Goal: Information Seeking & Learning: Check status

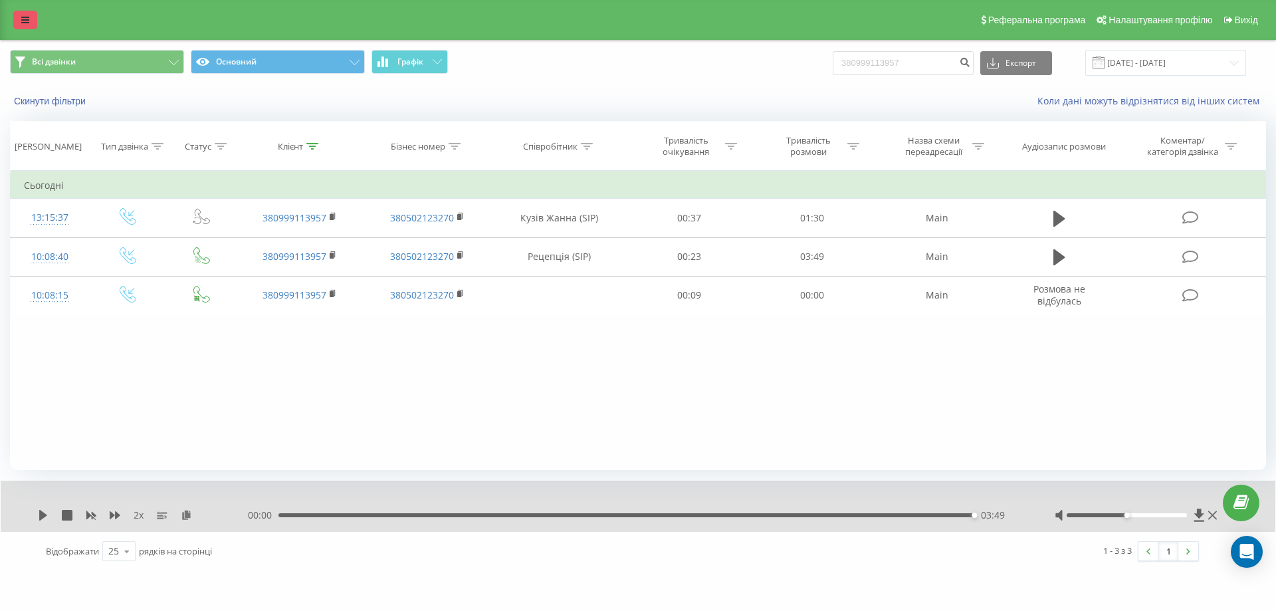
click at [22, 14] on link at bounding box center [25, 20] width 24 height 19
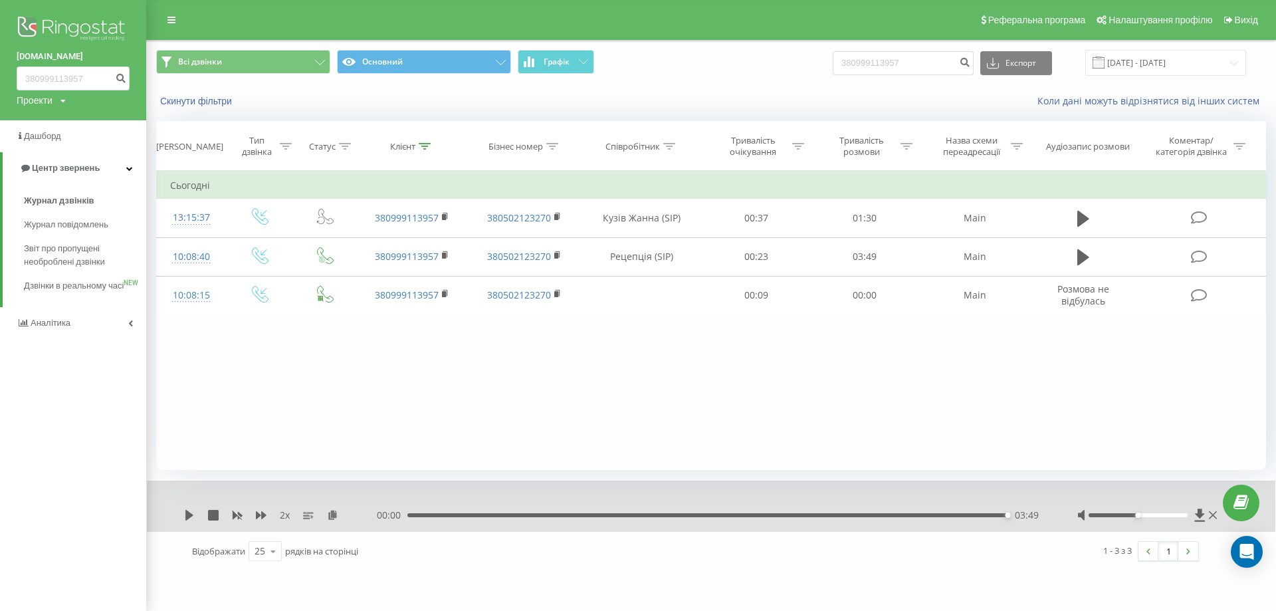
click at [58, 23] on img at bounding box center [73, 29] width 113 height 33
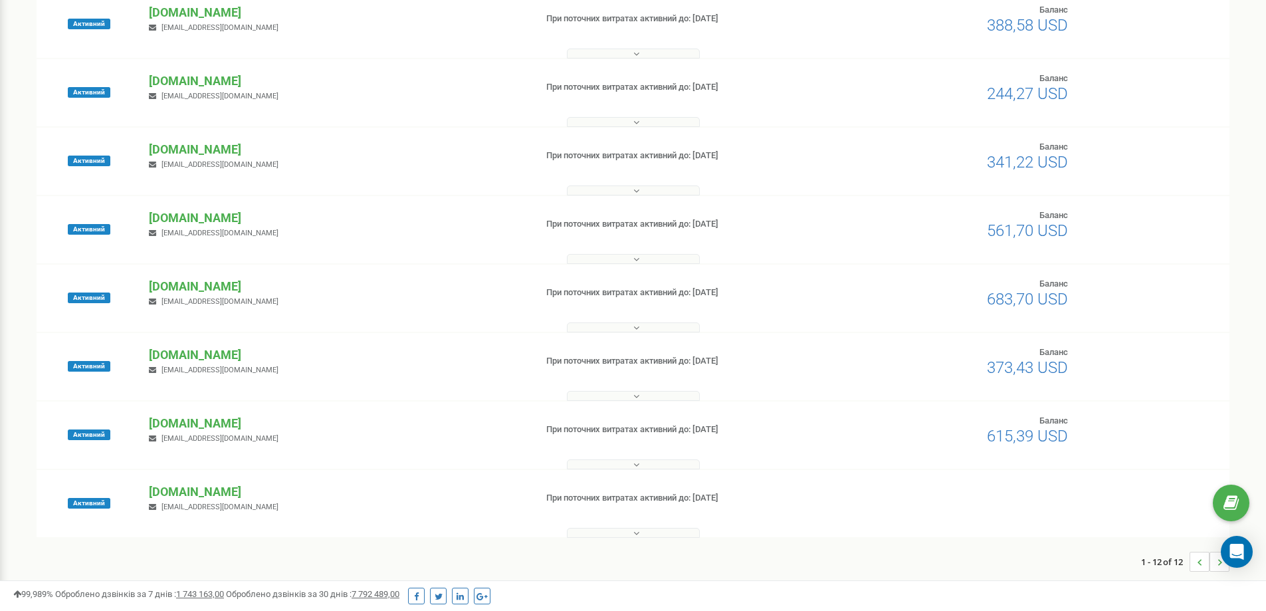
scroll to position [431, 0]
click at [192, 357] on p "[DOMAIN_NAME]" at bounding box center [336, 354] width 375 height 17
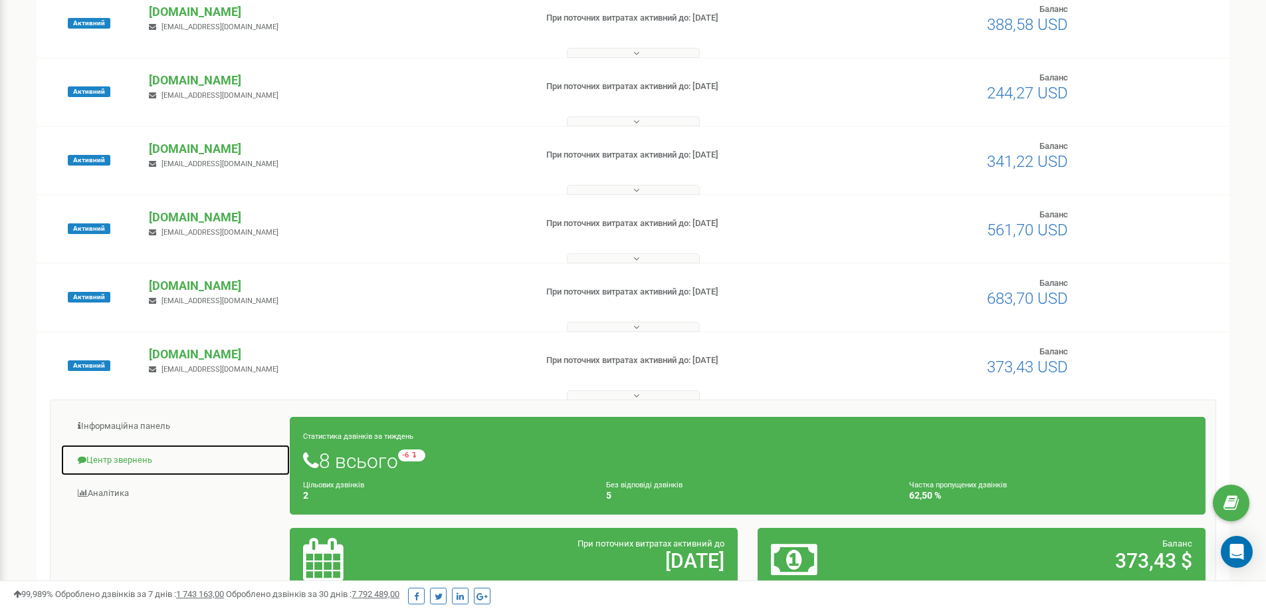
drag, startPoint x: 158, startPoint y: 453, endPoint x: 177, endPoint y: 453, distance: 18.6
click at [157, 453] on link "Центр звернень" at bounding box center [175, 460] width 230 height 33
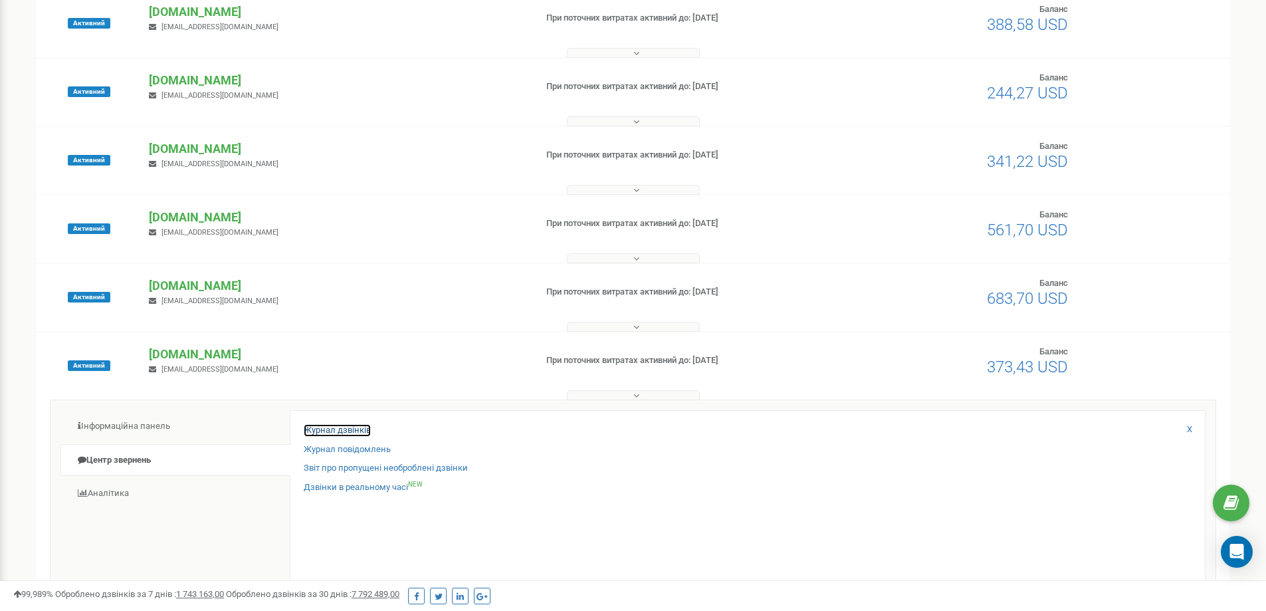
click at [332, 435] on link "Журнал дзвінків" at bounding box center [337, 430] width 67 height 13
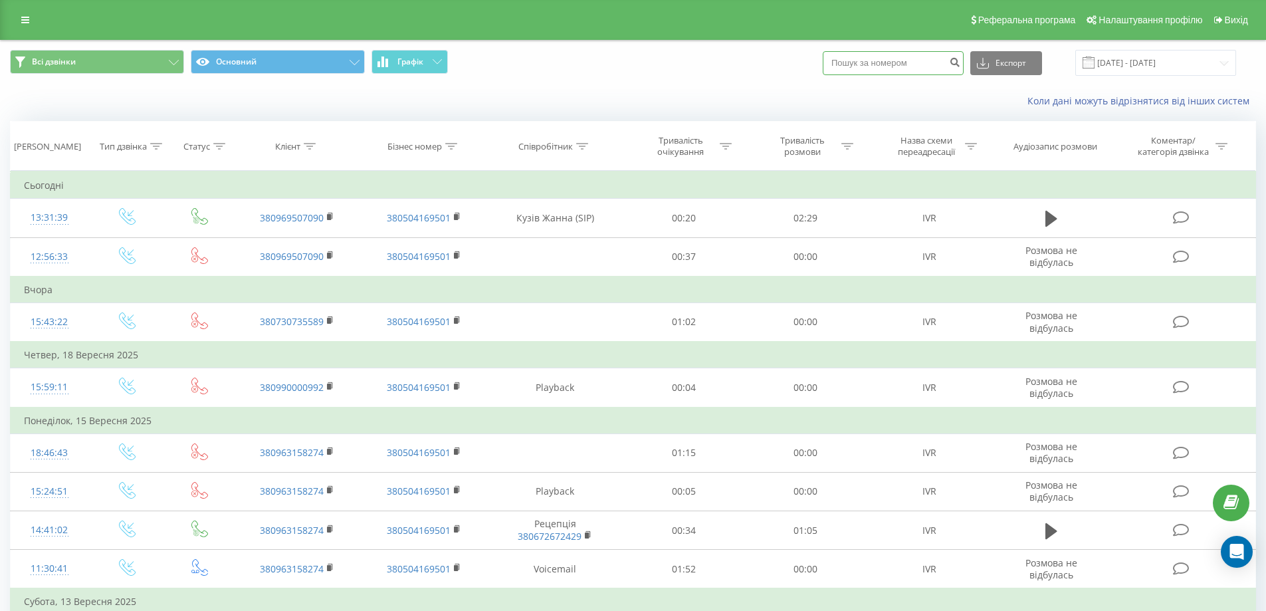
click at [917, 70] on input at bounding box center [893, 63] width 141 height 24
paste input "380990000992"
type input "380990000992"
click at [960, 64] on icon "submit" at bounding box center [954, 60] width 11 height 8
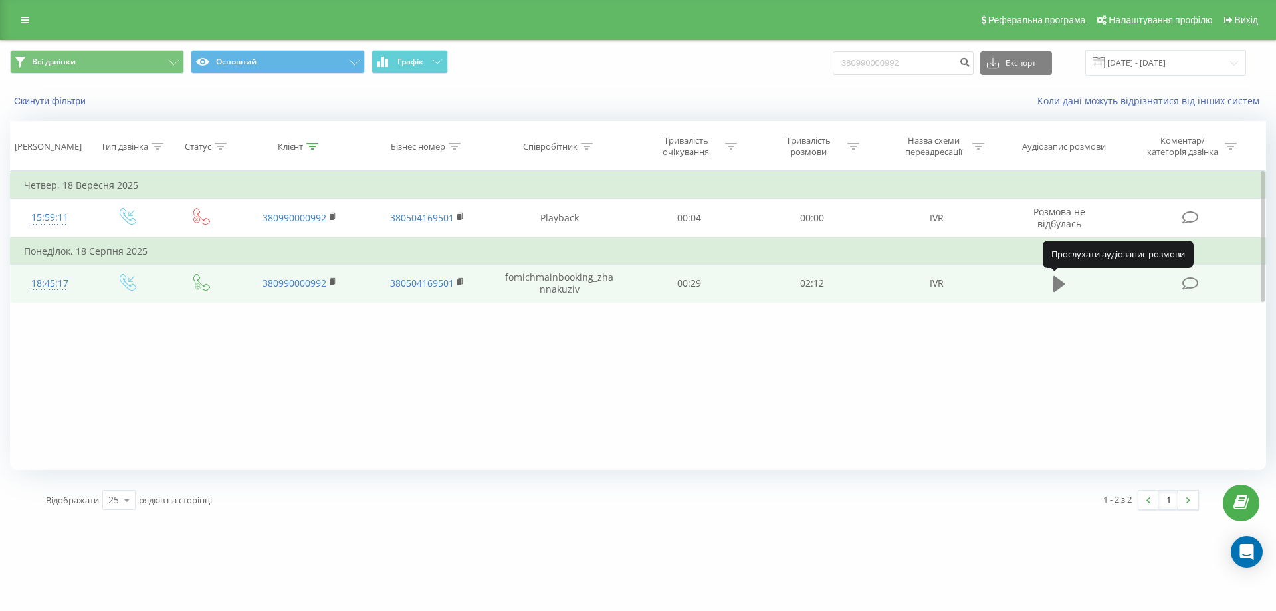
click at [1055, 282] on icon at bounding box center [1059, 284] width 12 height 16
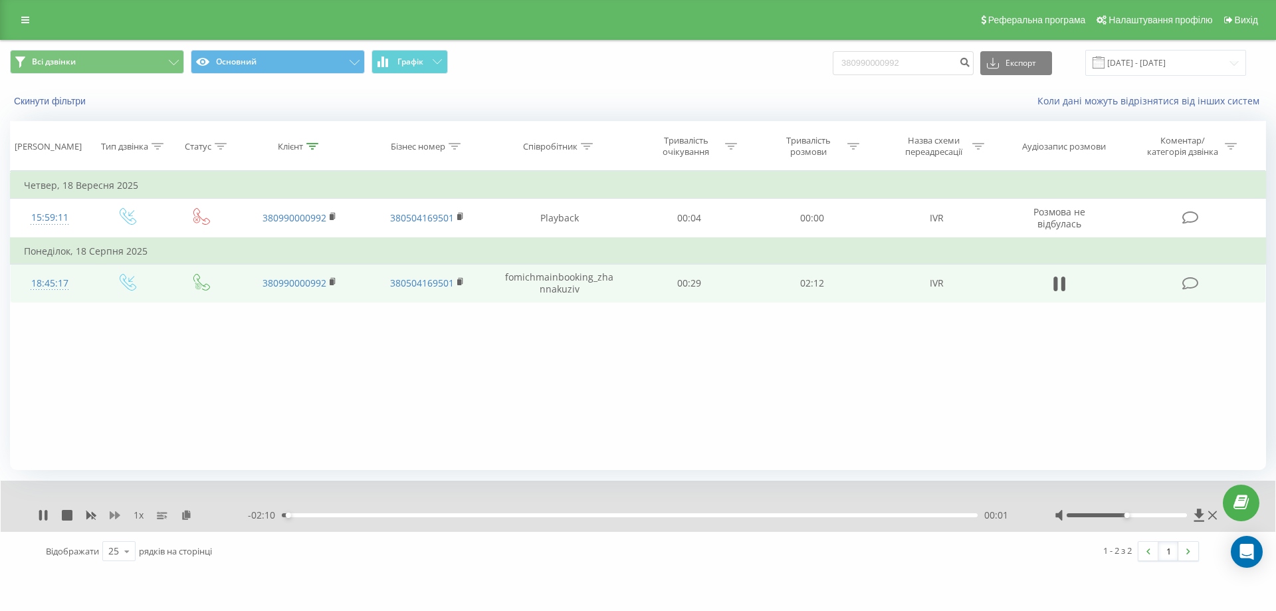
click at [110, 517] on icon at bounding box center [115, 515] width 11 height 8
click at [111, 517] on icon at bounding box center [115, 515] width 11 height 8
click at [111, 516] on icon at bounding box center [115, 515] width 11 height 8
drag, startPoint x: 385, startPoint y: 409, endPoint x: 688, endPoint y: 263, distance: 336.4
click at [384, 409] on div "Фільтрувати за умовою Дорівнює Введіть значення Скасувати OK Фільтрувати за умо…" at bounding box center [638, 320] width 1256 height 299
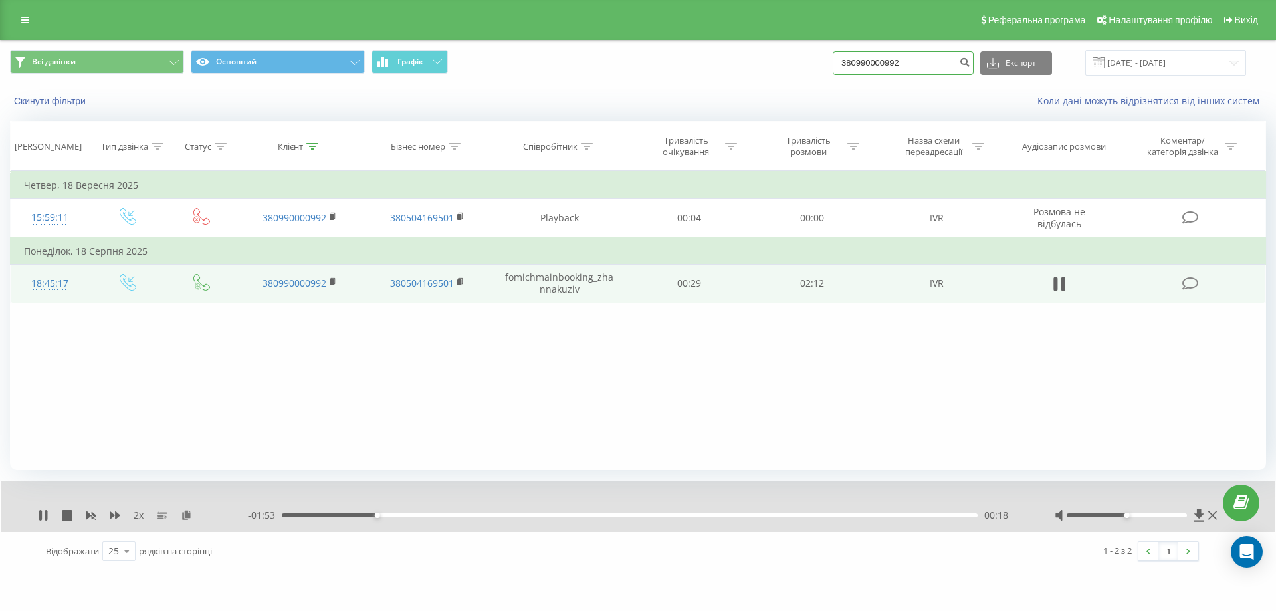
drag, startPoint x: 941, startPoint y: 68, endPoint x: 767, endPoint y: 52, distance: 174.8
click at [767, 52] on div "Всі дзвінки Основний Графік 380990000992 Експорт .csv .xls .xlsx 20.06.2025 - 2…" at bounding box center [638, 63] width 1256 height 26
paste input "+38066075373"
click at [861, 59] on input "+380660753732" at bounding box center [903, 63] width 141 height 24
type input "380660753732"
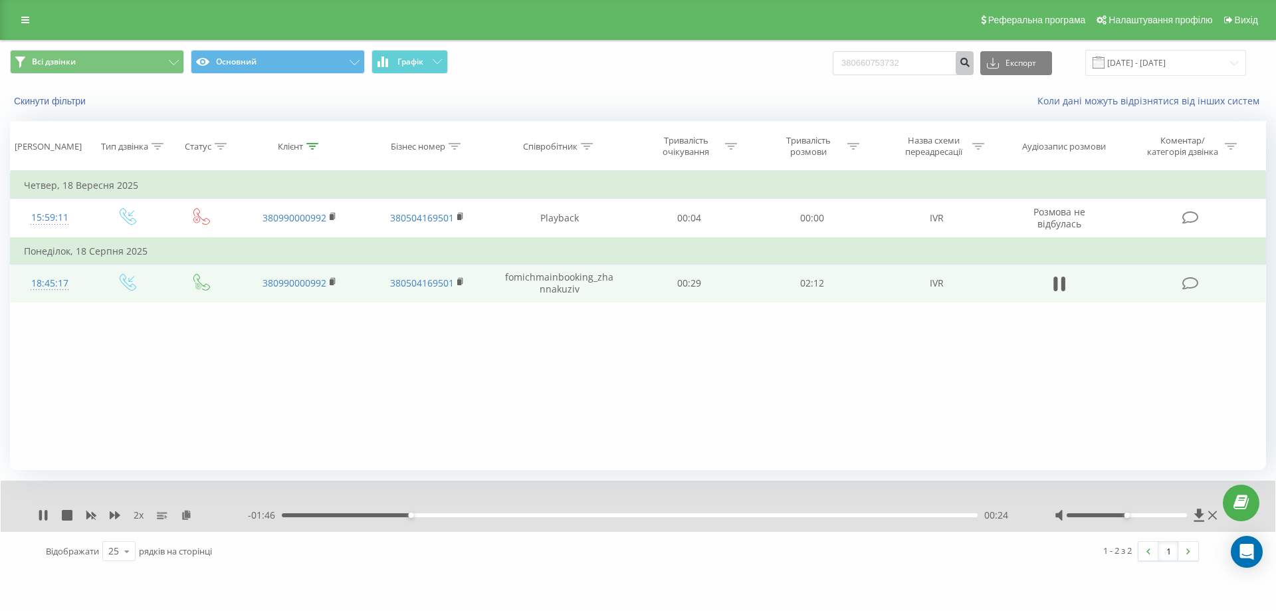
click at [971, 66] on button "submit" at bounding box center [965, 63] width 18 height 24
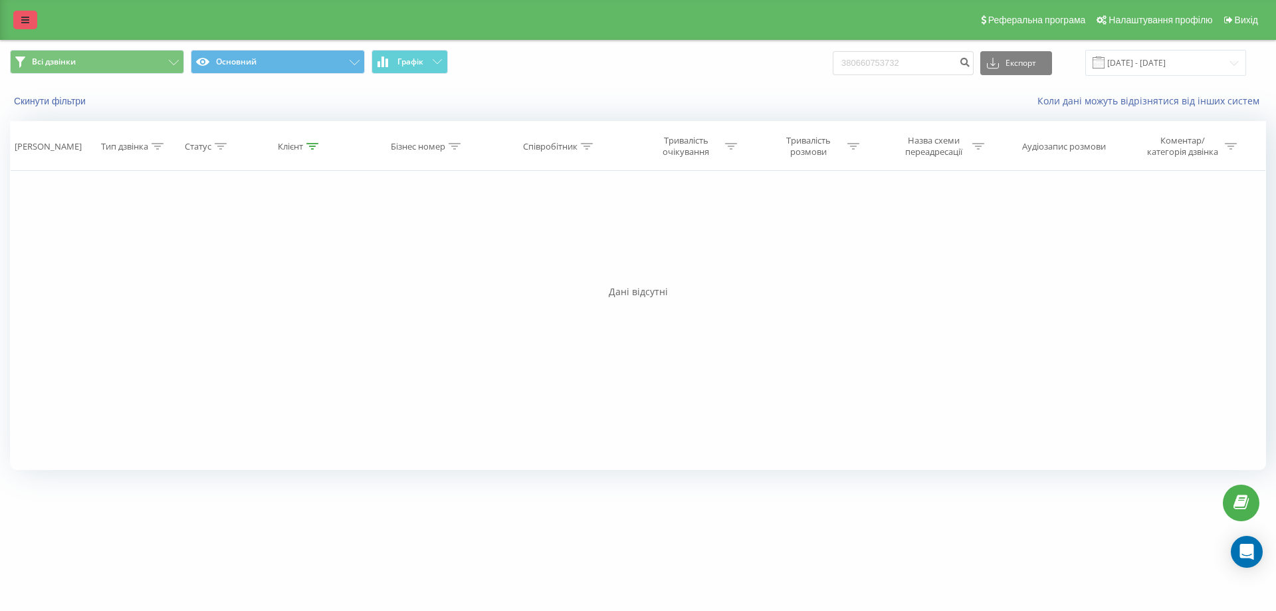
click at [16, 21] on link at bounding box center [25, 20] width 24 height 19
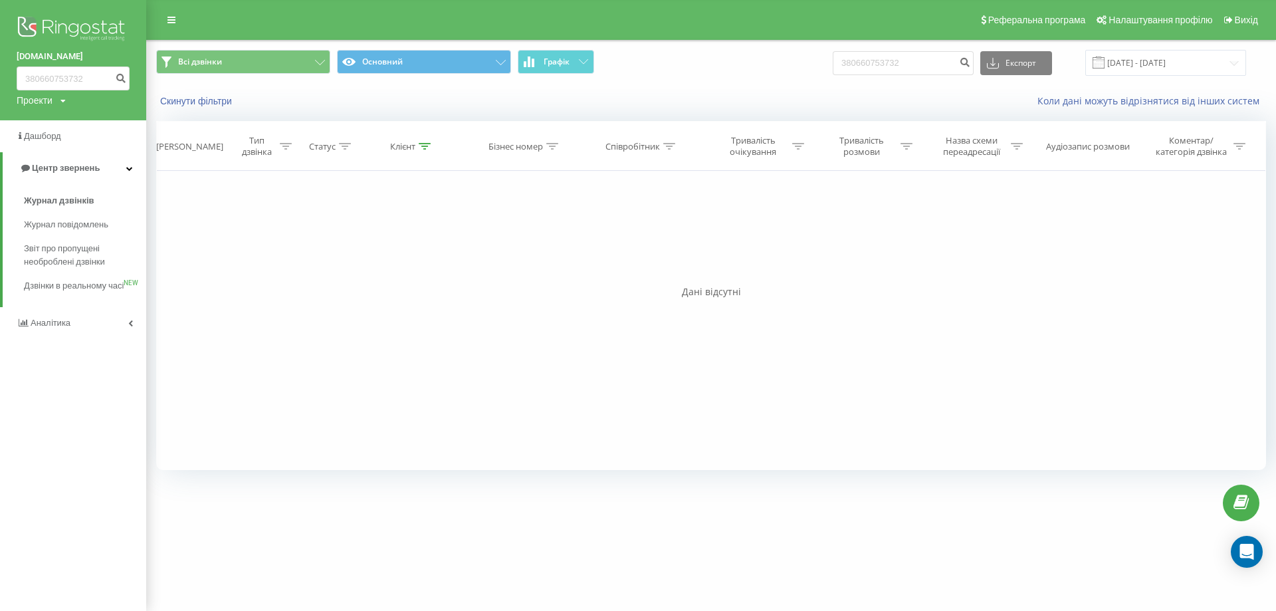
click at [84, 29] on img at bounding box center [73, 29] width 113 height 33
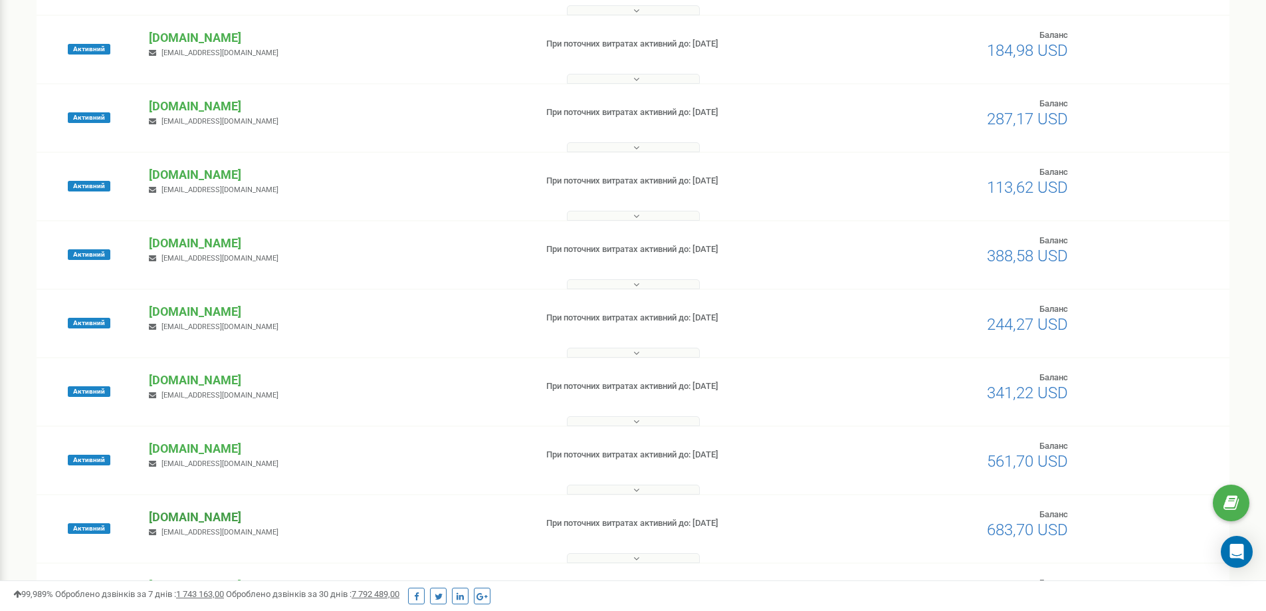
click at [193, 514] on p "[DOMAIN_NAME]" at bounding box center [336, 516] width 375 height 17
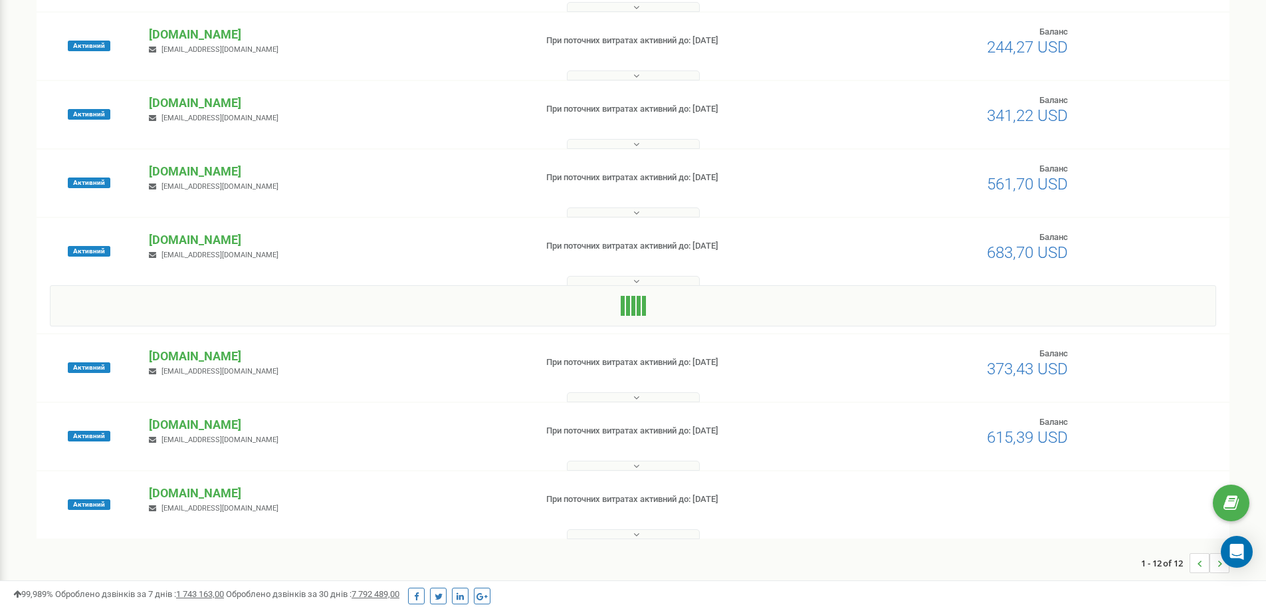
scroll to position [478, 0]
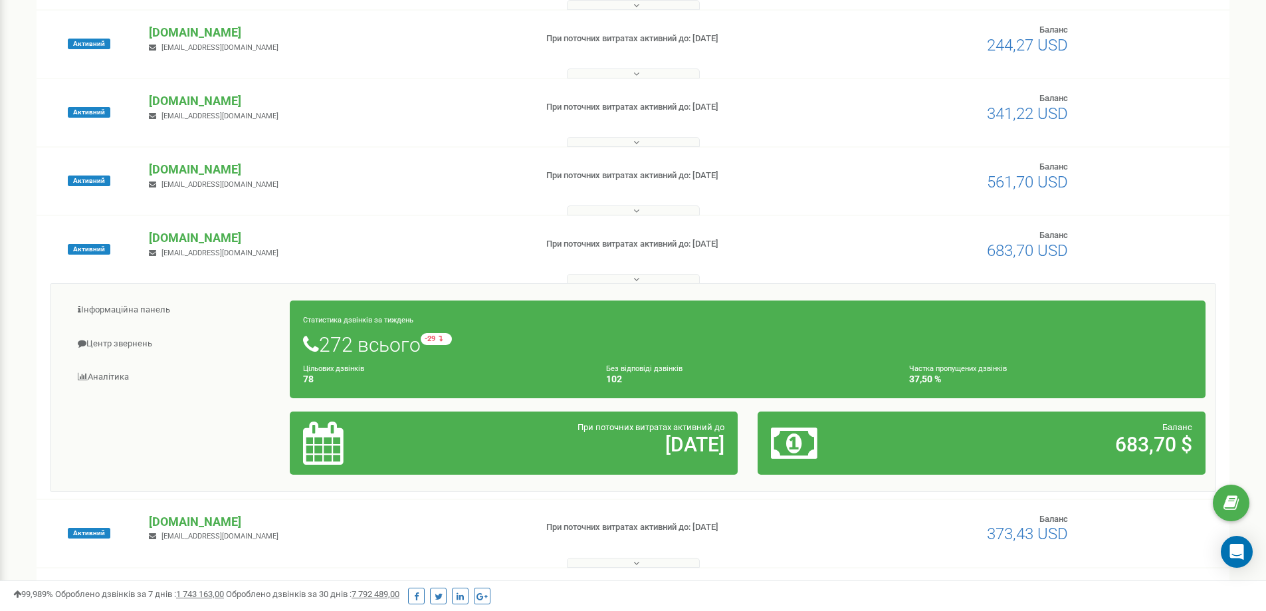
click at [232, 417] on div "Інформаційна панель Центр звернень Аналiтика Статистика дзвінків за тиждень" at bounding box center [633, 387] width 1166 height 209
click at [134, 348] on link "Центр звернень" at bounding box center [175, 344] width 230 height 33
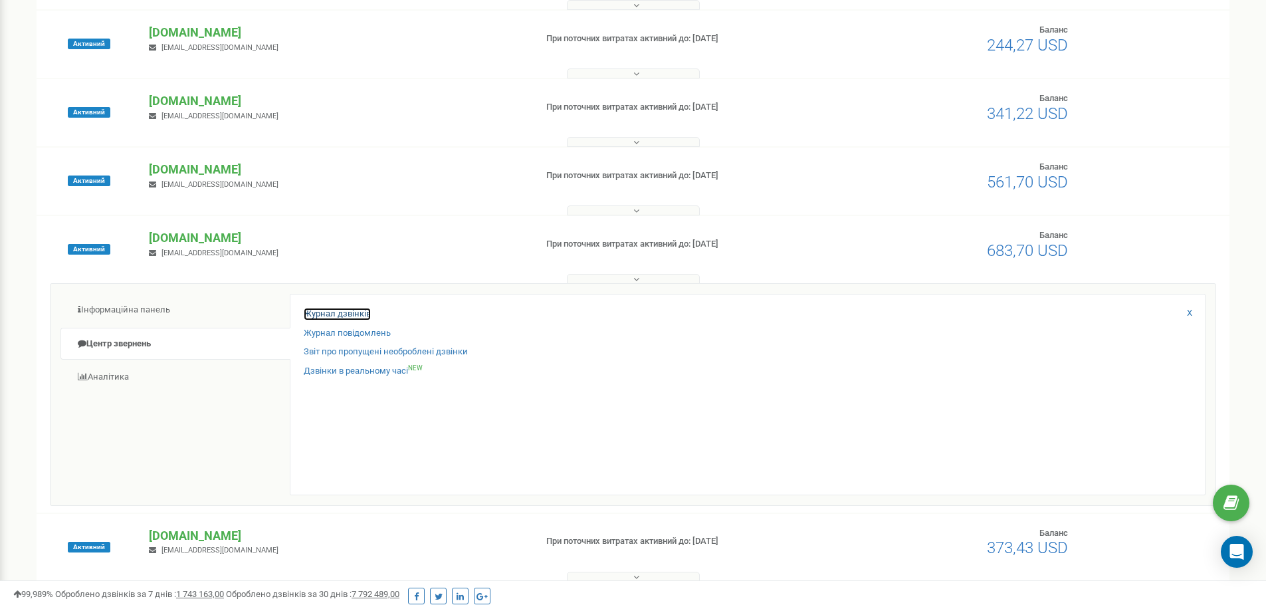
click at [333, 309] on link "Журнал дзвінків" at bounding box center [337, 314] width 67 height 13
click at [326, 313] on link "Журнал дзвінків" at bounding box center [337, 314] width 67 height 13
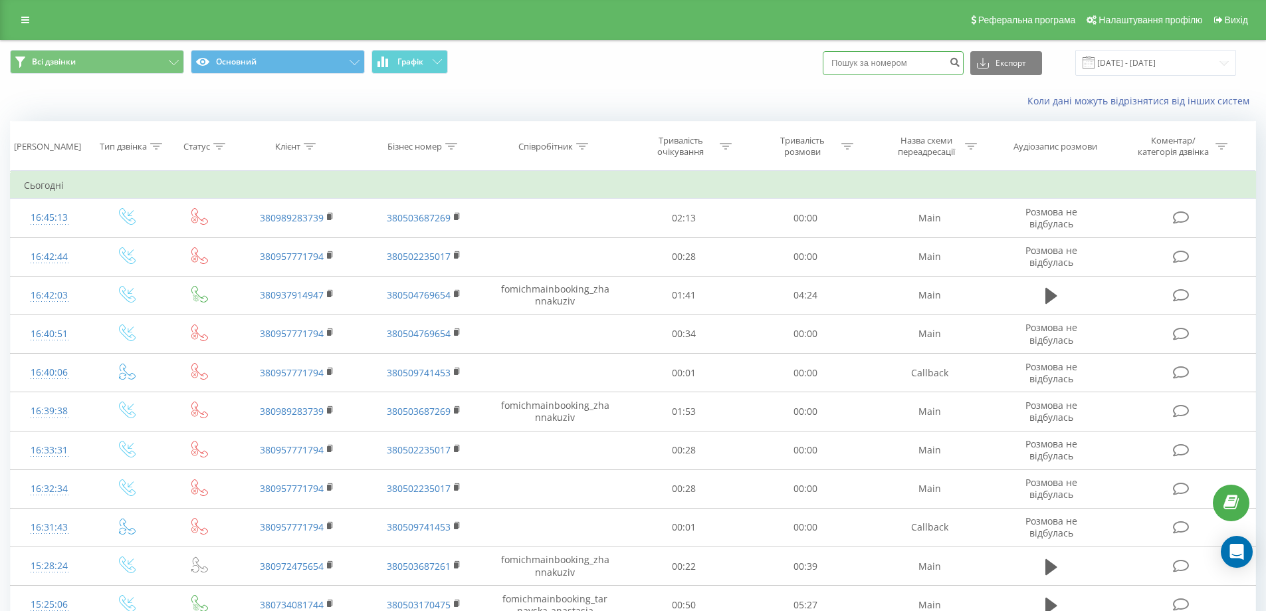
click at [916, 76] on div "Експорт .csv .xls .xlsx [DATE] - [DATE]" at bounding box center [1029, 63] width 413 height 26
paste input "[PHONE_NUMBER]"
click at [851, 62] on input "[PHONE_NUMBER]" at bounding box center [893, 63] width 141 height 24
type input "380660753732"
click at [964, 68] on button "submit" at bounding box center [955, 63] width 18 height 24
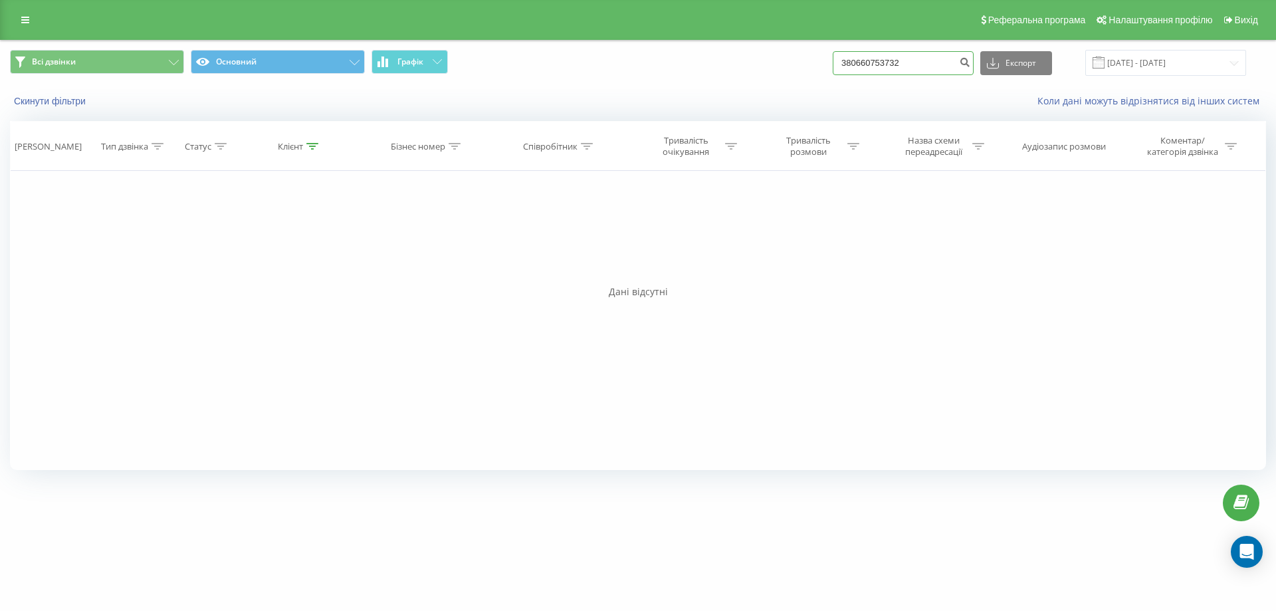
drag, startPoint x: 959, startPoint y: 58, endPoint x: 657, endPoint y: 68, distance: 302.5
click at [657, 68] on div "Всі дзвінки Основний Графік 380660753732 Експорт .csv .xls .xlsx 20.06.2025 - 2…" at bounding box center [638, 63] width 1256 height 26
click at [906, 62] on input at bounding box center [903, 63] width 141 height 24
paste input "+380990000992"
click at [858, 61] on input "+380990000992" at bounding box center [903, 63] width 141 height 24
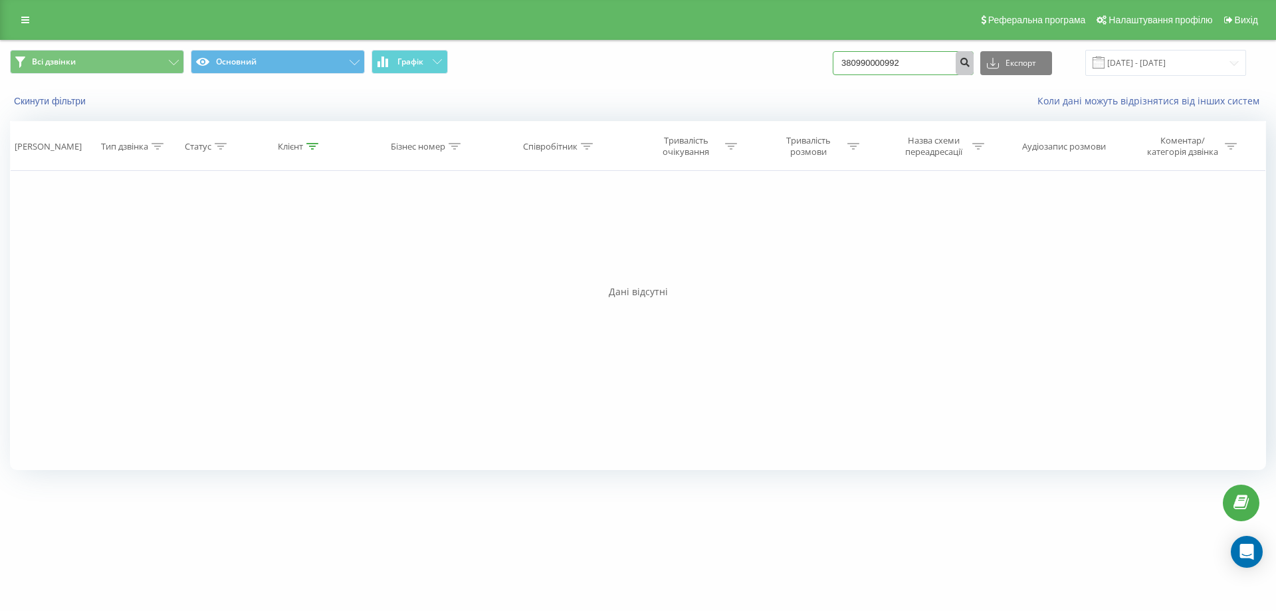
type input "380990000992"
click at [971, 60] on button "submit" at bounding box center [965, 63] width 18 height 24
click at [952, 60] on input "380990000992" at bounding box center [903, 63] width 141 height 24
click at [888, 63] on input "380990000992" at bounding box center [903, 63] width 141 height 24
drag, startPoint x: 919, startPoint y: 61, endPoint x: 620, endPoint y: 96, distance: 301.1
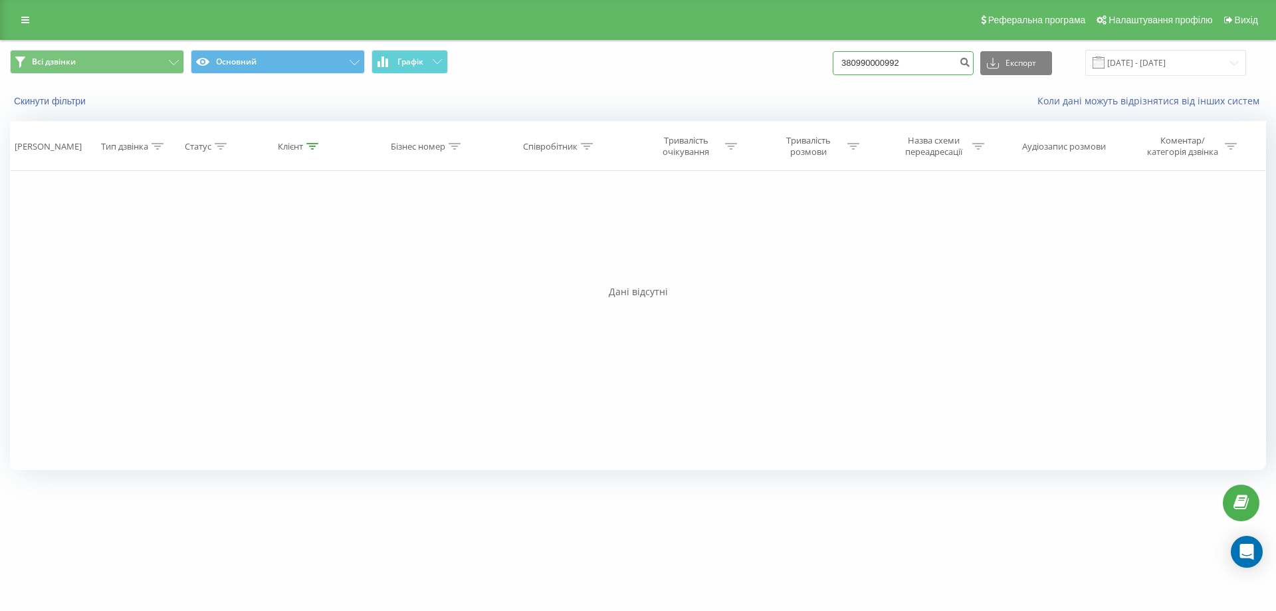
click at [620, 96] on div "Всі дзвінки Основний Графік 380990000992 Експорт .csv .xls .xlsx [DATE] - [DATE…" at bounding box center [638, 79] width 1275 height 76
click at [916, 61] on input at bounding box center [903, 63] width 141 height 24
paste input "[PHONE_NUMBER]"
click at [860, 62] on input "[PHONE_NUMBER]" at bounding box center [903, 63] width 141 height 24
type input "380990000992"
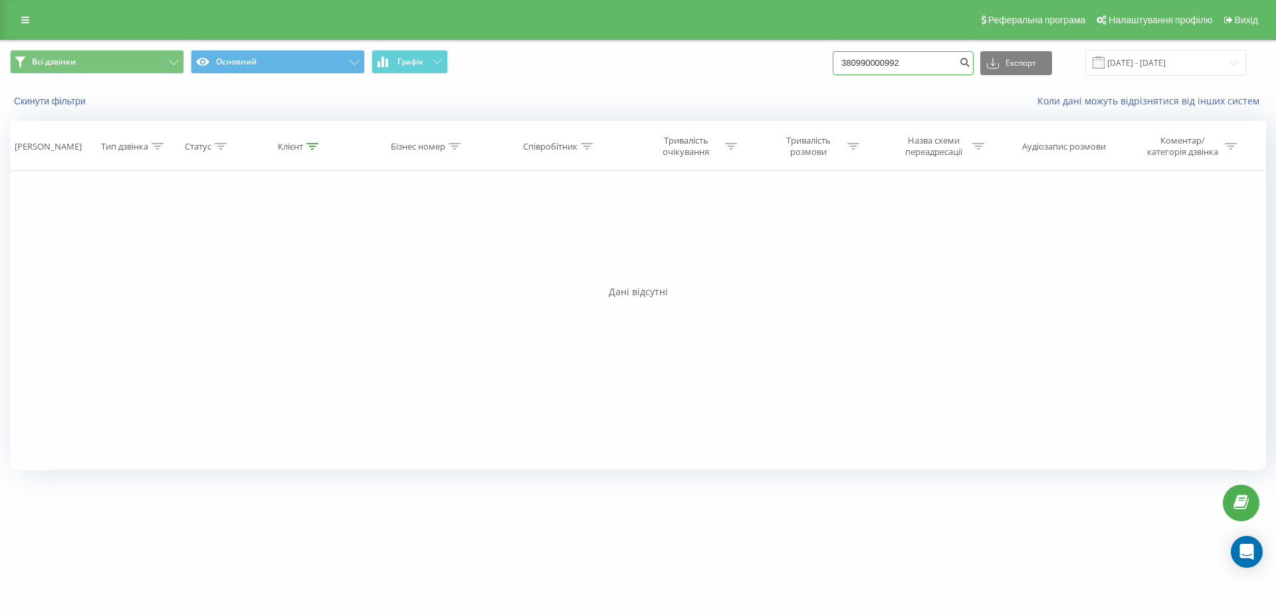
click at [870, 64] on input "380990000992" at bounding box center [903, 63] width 141 height 24
type input "0990000992"
click at [970, 60] on icon "submit" at bounding box center [964, 60] width 11 height 8
drag, startPoint x: 941, startPoint y: 66, endPoint x: 651, endPoint y: 67, distance: 289.7
click at [651, 67] on div "Всі дзвінки Основний Графік 0990000992 Експорт .csv .xls .xlsx 20.06.2025 - 20.…" at bounding box center [638, 63] width 1256 height 26
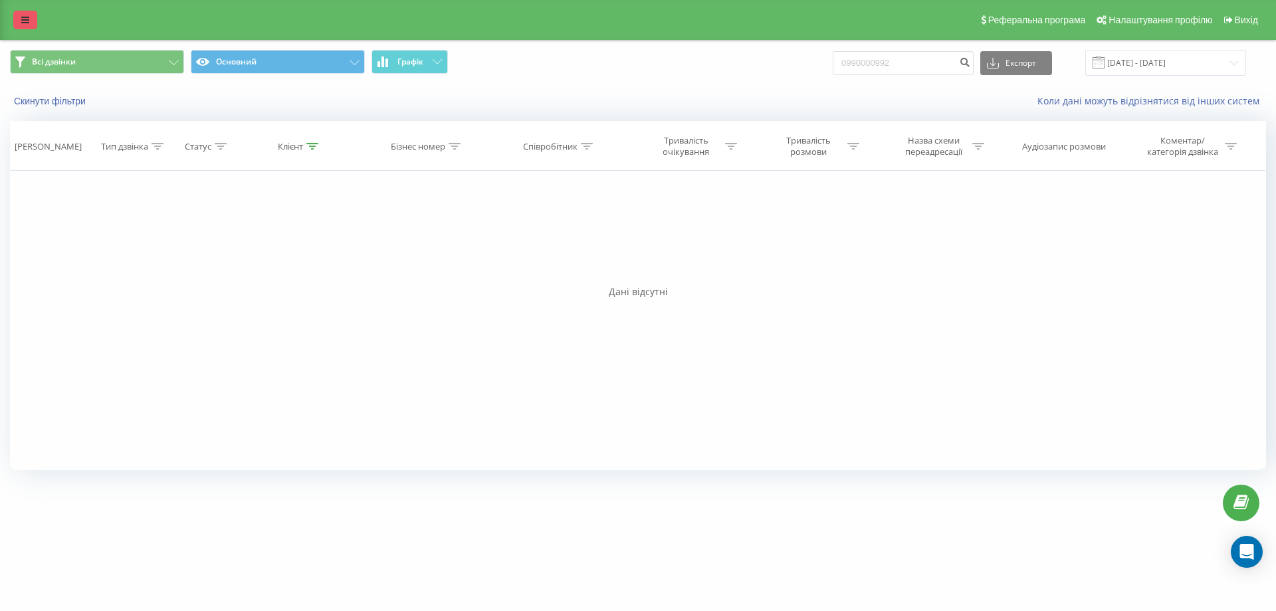
click at [23, 13] on link at bounding box center [25, 20] width 24 height 19
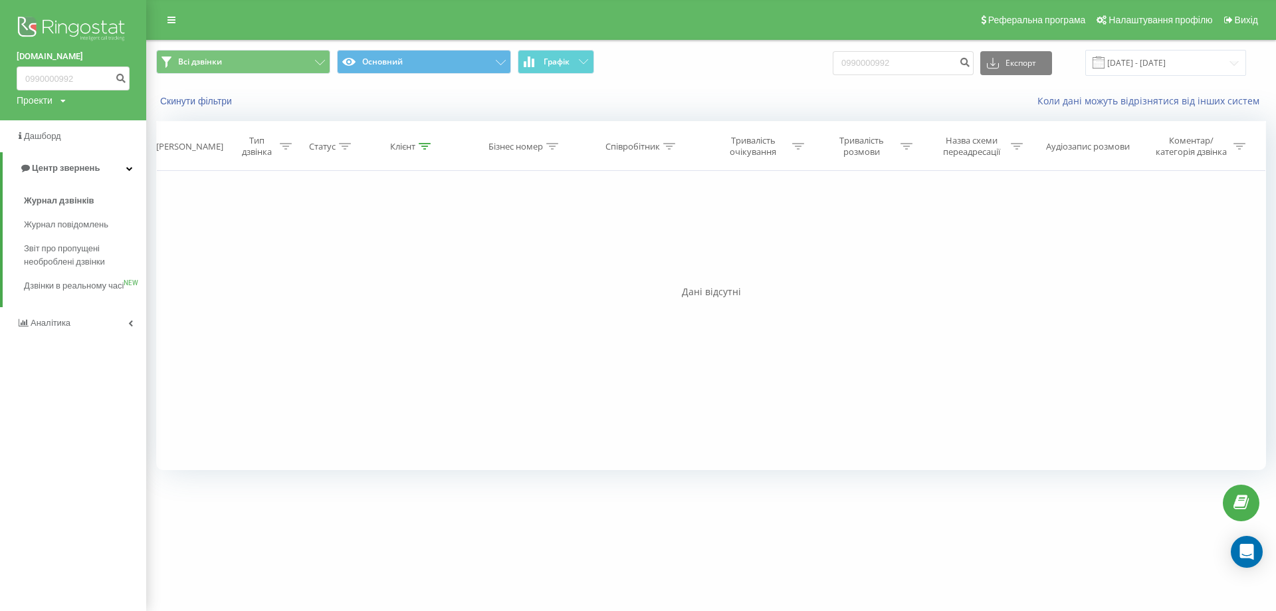
click at [100, 31] on img at bounding box center [73, 29] width 113 height 33
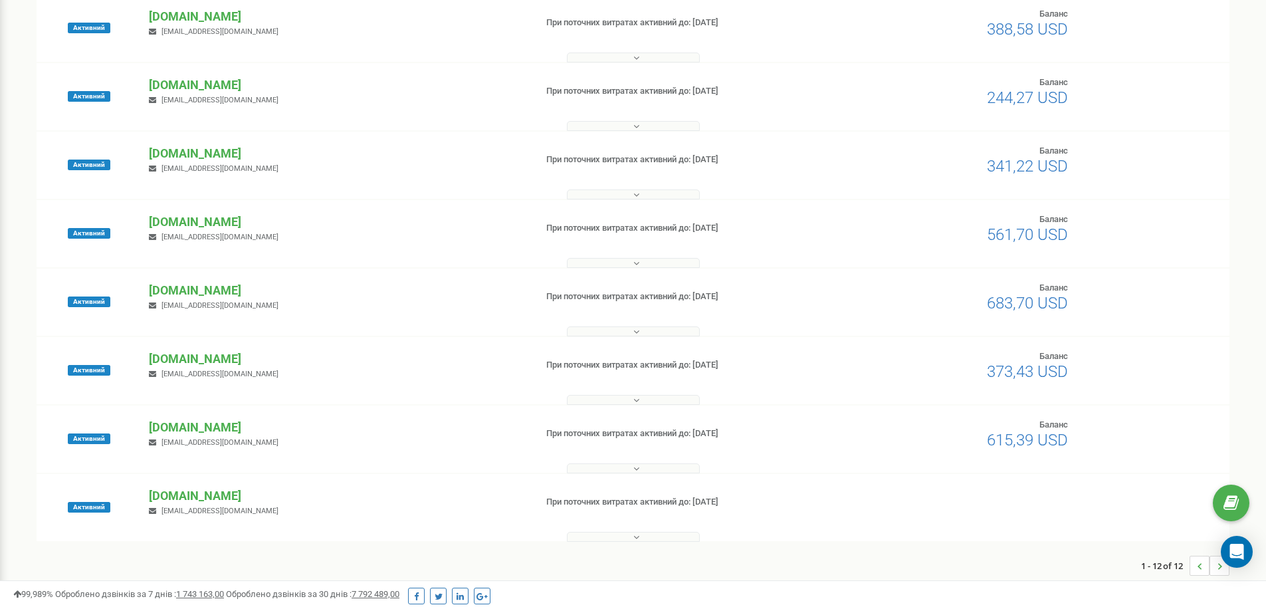
scroll to position [431, 0]
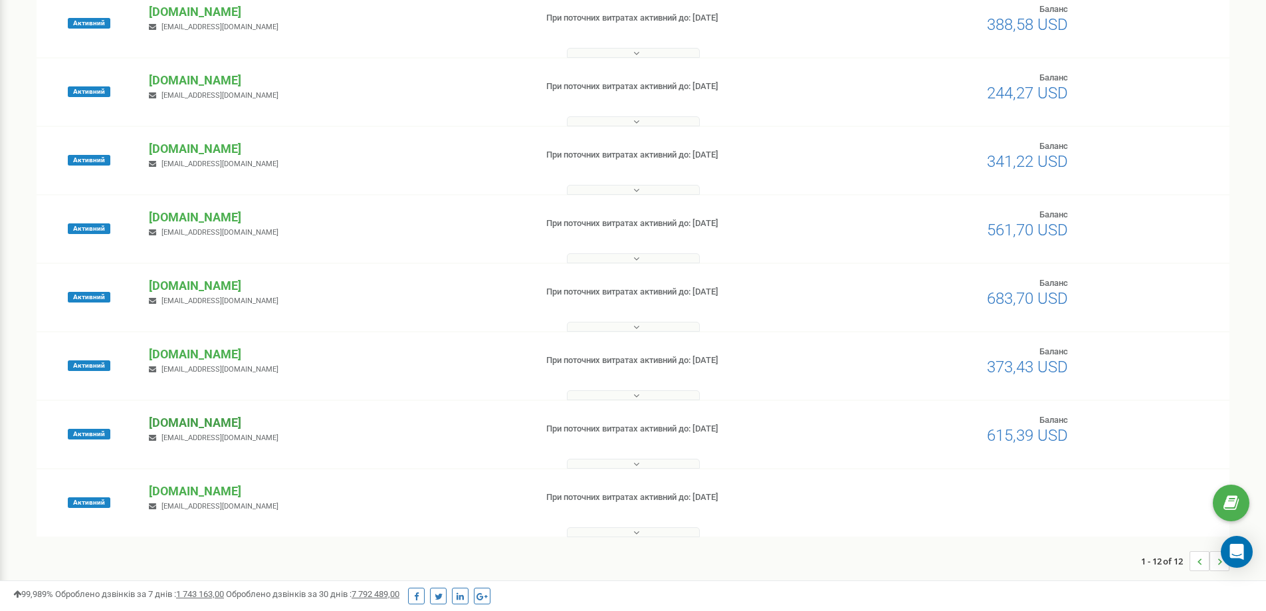
click at [210, 418] on p "[DOMAIN_NAME]" at bounding box center [336, 422] width 375 height 17
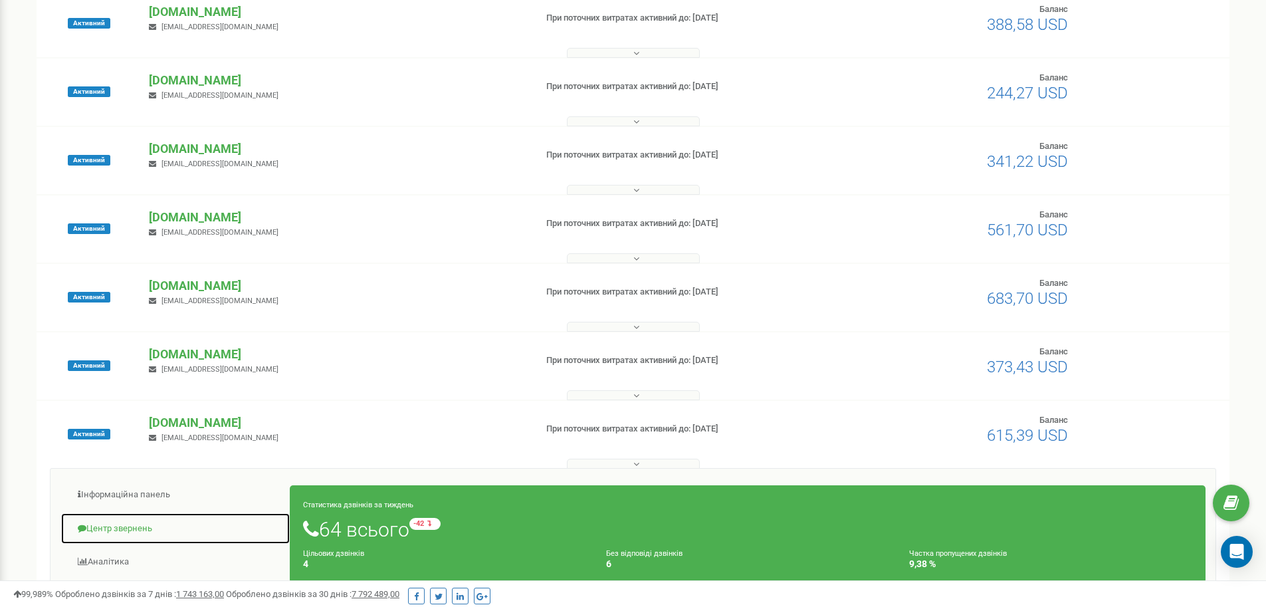
click at [127, 534] on link "Центр звернень" at bounding box center [175, 528] width 230 height 33
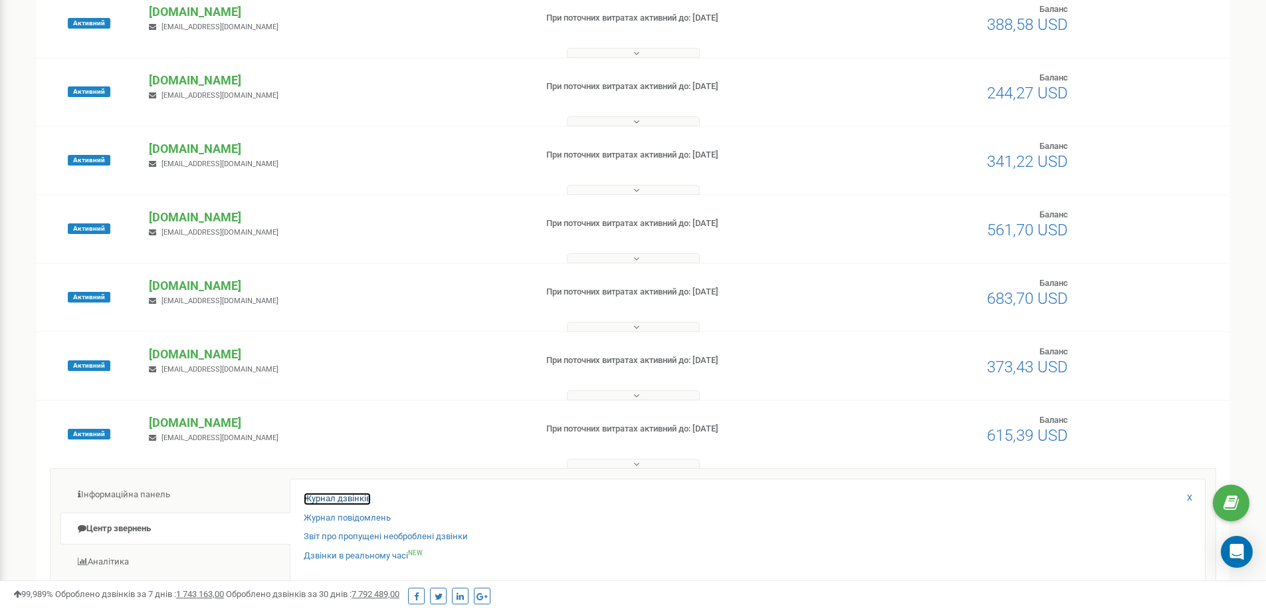
click at [335, 500] on link "Журнал дзвінків" at bounding box center [337, 498] width 67 height 13
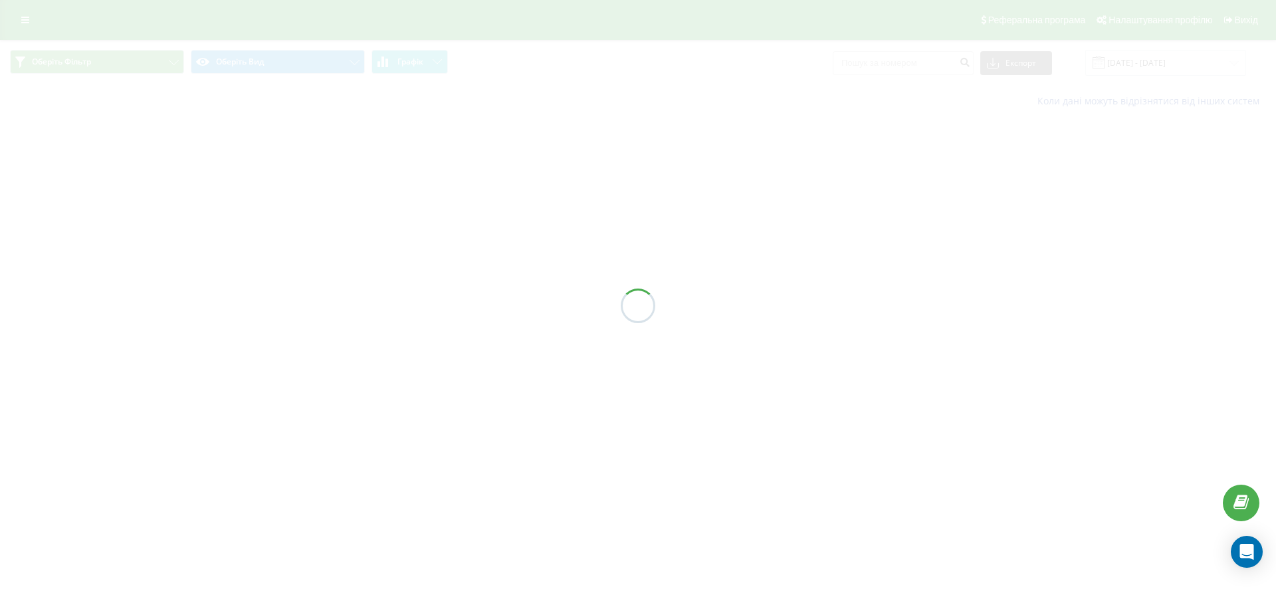
click at [908, 62] on div at bounding box center [638, 305] width 1276 height 611
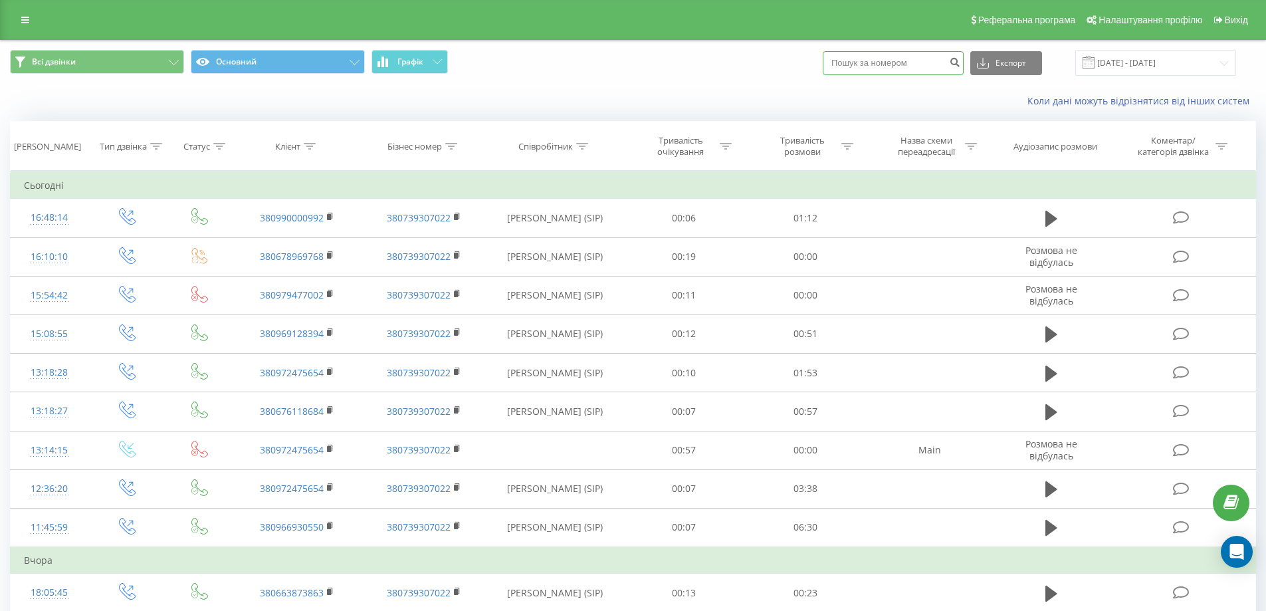
click at [908, 62] on input at bounding box center [893, 63] width 141 height 24
paste input "0990000992"
type input "0990000992"
click at [960, 62] on icon "submit" at bounding box center [954, 60] width 11 height 8
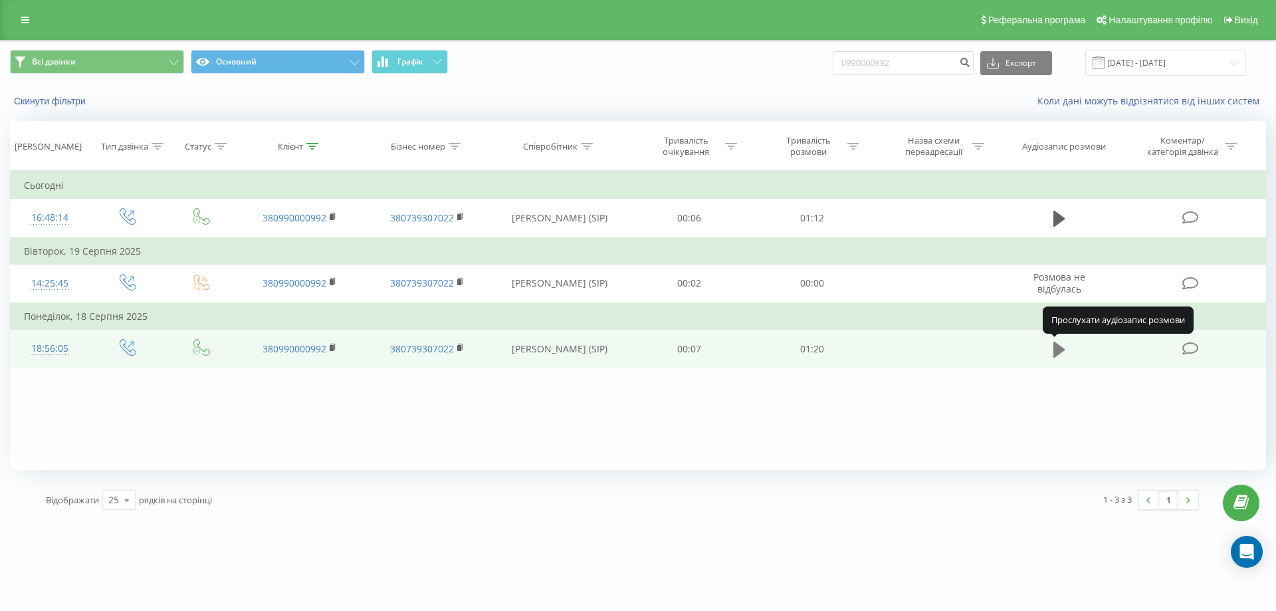
click at [1057, 357] on icon at bounding box center [1059, 349] width 12 height 19
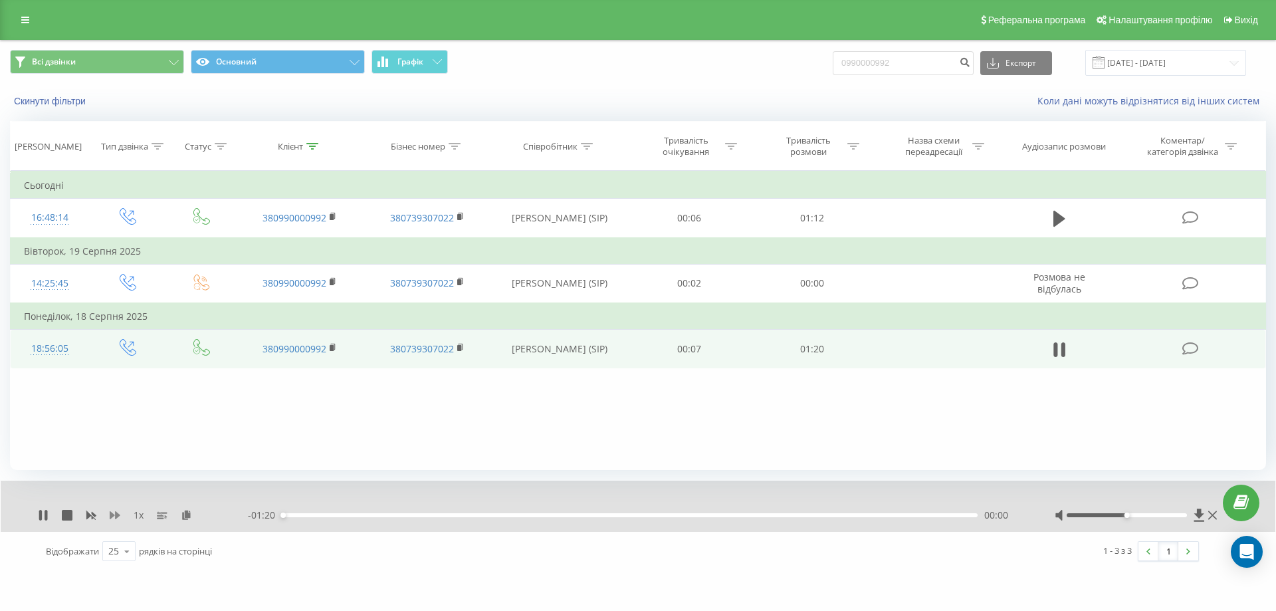
click at [112, 513] on icon at bounding box center [115, 515] width 11 height 8
click at [243, 405] on div "Фільтрувати за умовою Дорівнює Введіть значення Скасувати OK Фільтрувати за умо…" at bounding box center [638, 320] width 1256 height 299
click at [113, 513] on icon at bounding box center [115, 515] width 11 height 11
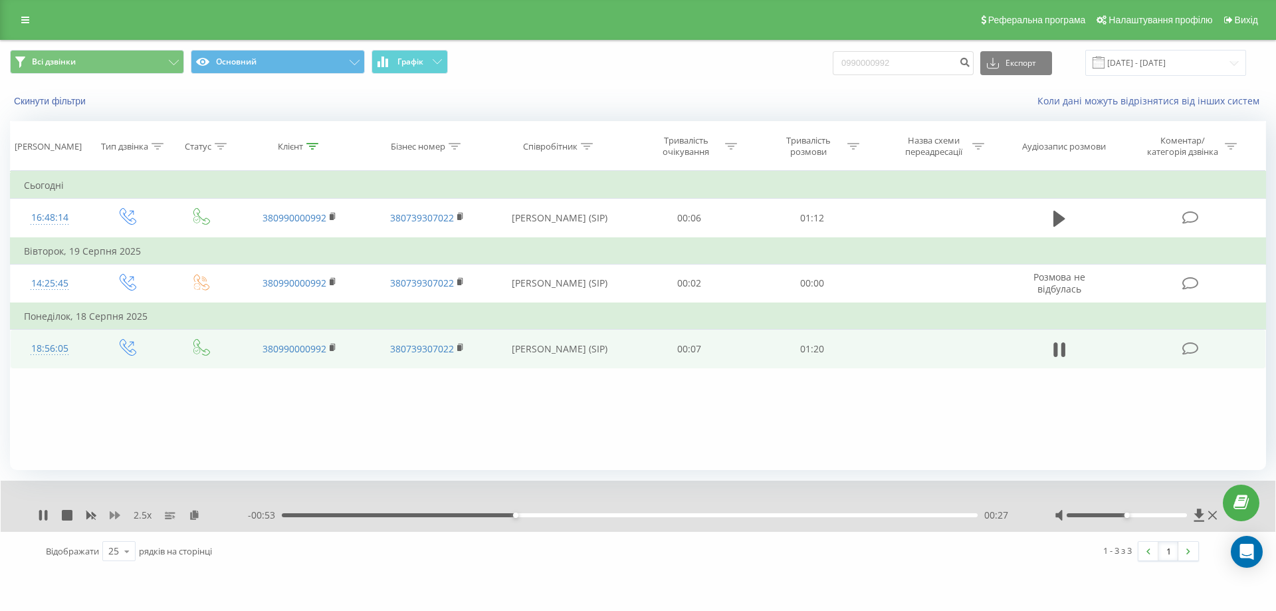
click at [113, 513] on icon at bounding box center [115, 515] width 11 height 11
drag, startPoint x: 914, startPoint y: 66, endPoint x: 671, endPoint y: 96, distance: 244.4
click at [671, 96] on div "Всі дзвінки Основний Графік 0990000992 Експорт .csv .xls .xlsx 20.06.2025 - 20.…" at bounding box center [638, 79] width 1275 height 76
paste input "+38066075373"
click at [868, 62] on input "+380660753732" at bounding box center [903, 63] width 141 height 24
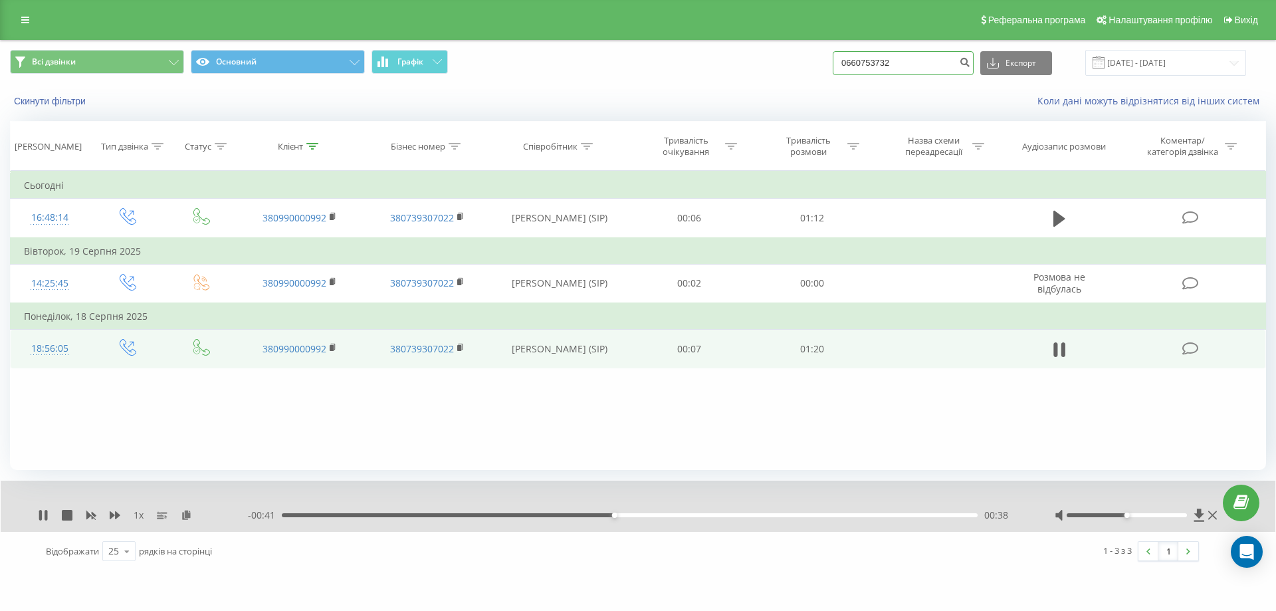
type input "0660753732"
click at [970, 62] on icon "submit" at bounding box center [964, 60] width 11 height 8
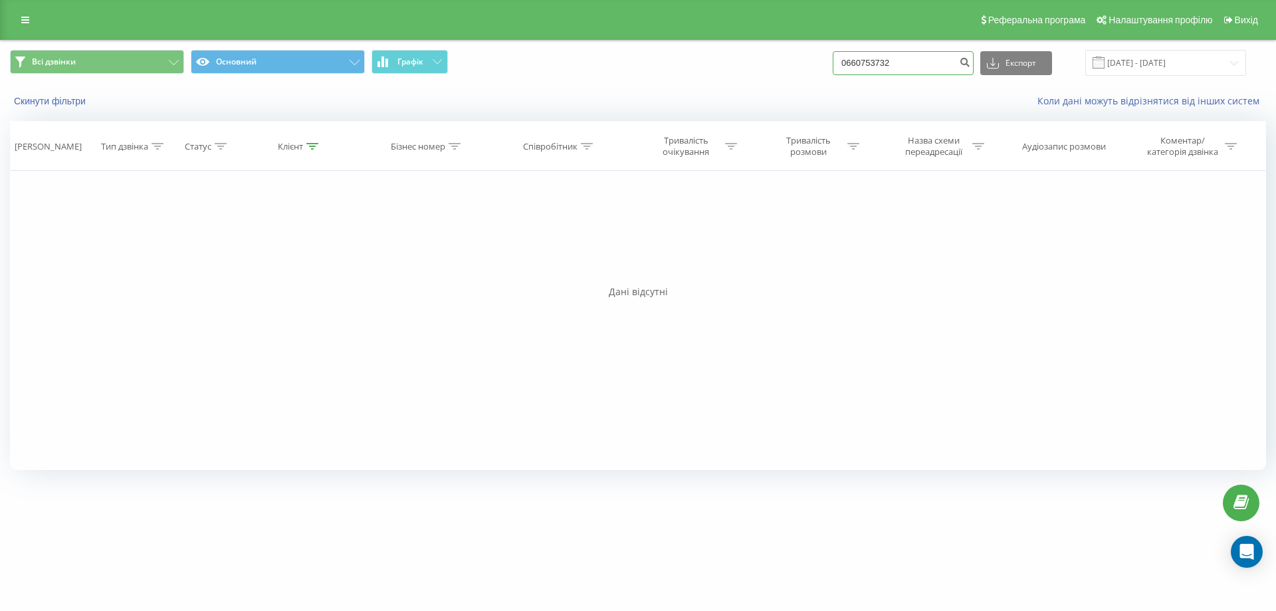
click at [942, 51] on input "0660753732" at bounding box center [903, 63] width 141 height 24
drag, startPoint x: 931, startPoint y: 60, endPoint x: 656, endPoint y: 47, distance: 275.5
click at [656, 47] on div "Всі дзвінки Основний Графік 0660753732 Експорт .csv .xls .xlsx [DATE] - [DATE]" at bounding box center [638, 63] width 1275 height 45
click at [22, 20] on icon at bounding box center [25, 19] width 8 height 9
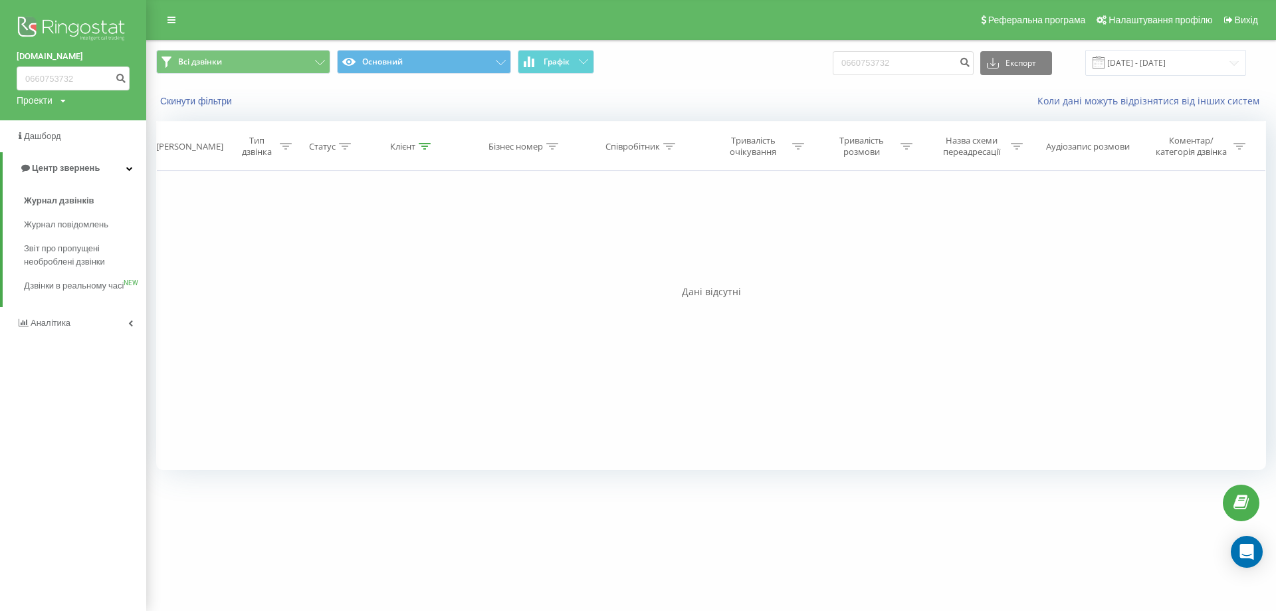
drag, startPoint x: 92, startPoint y: 15, endPoint x: 92, endPoint y: 26, distance: 11.3
click at [93, 15] on img at bounding box center [73, 29] width 113 height 33
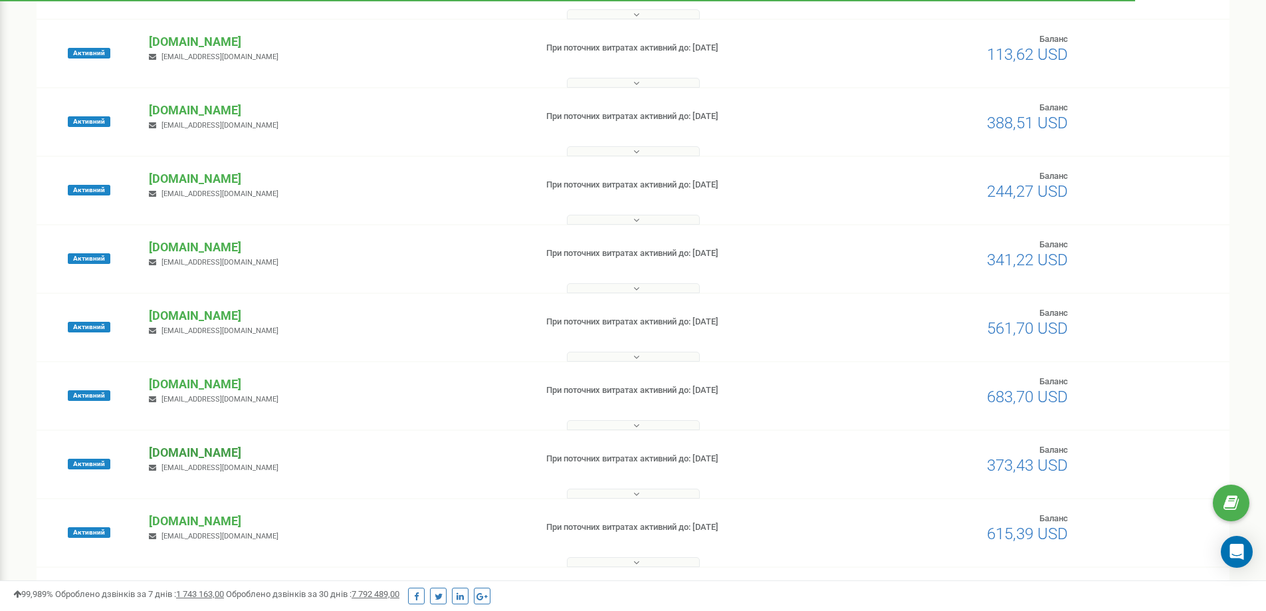
click at [225, 459] on p "[DOMAIN_NAME]" at bounding box center [336, 452] width 375 height 17
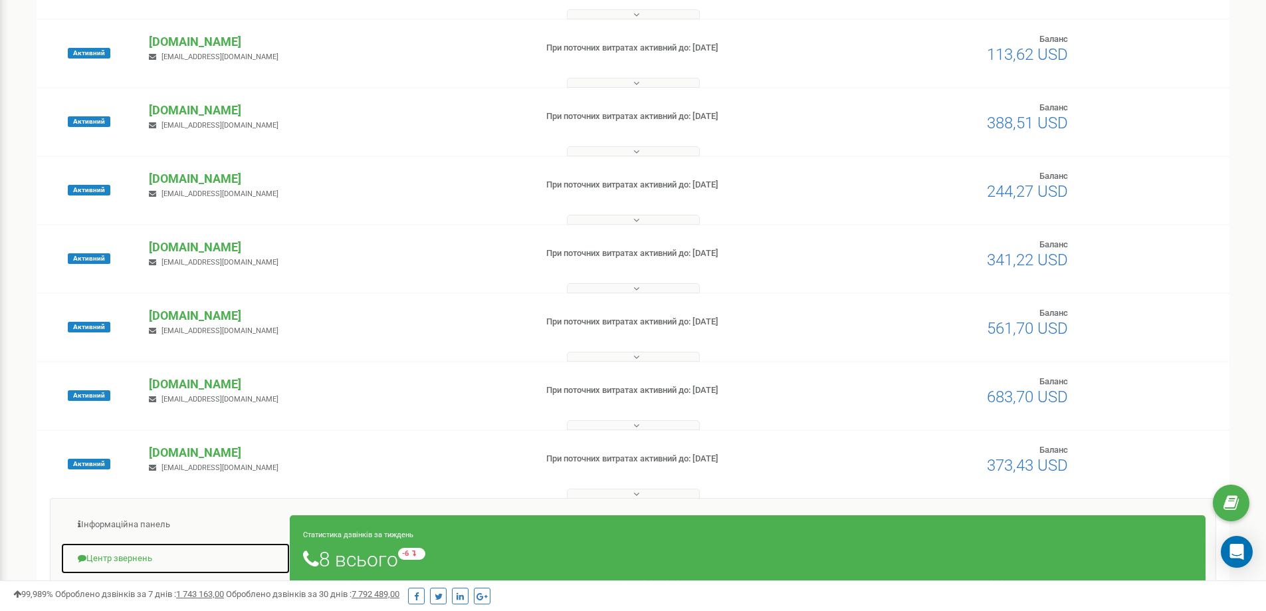
click at [124, 558] on link "Центр звернень" at bounding box center [175, 558] width 230 height 33
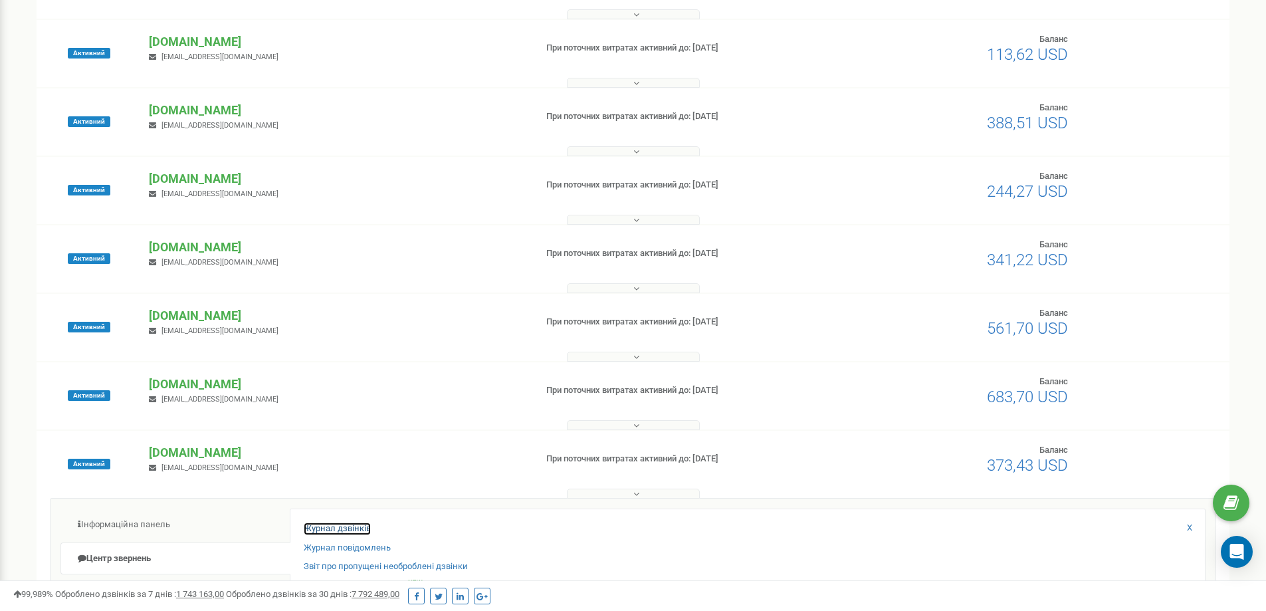
click at [330, 526] on link "Журнал дзвінків" at bounding box center [337, 528] width 67 height 13
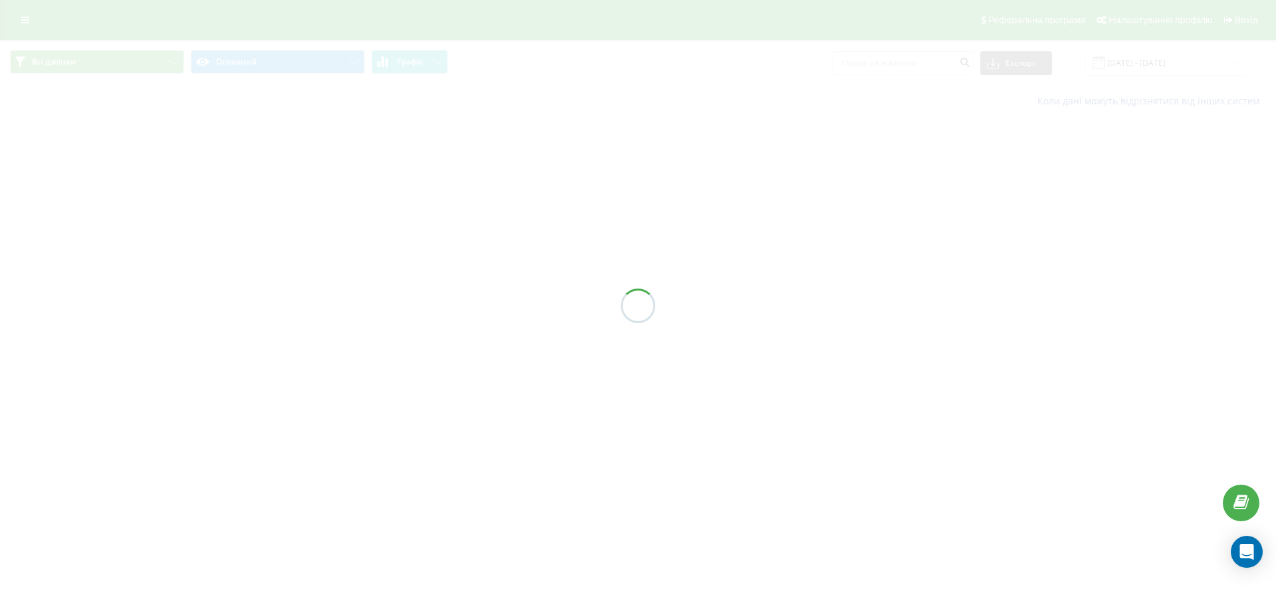
click at [932, 64] on div at bounding box center [638, 305] width 1276 height 611
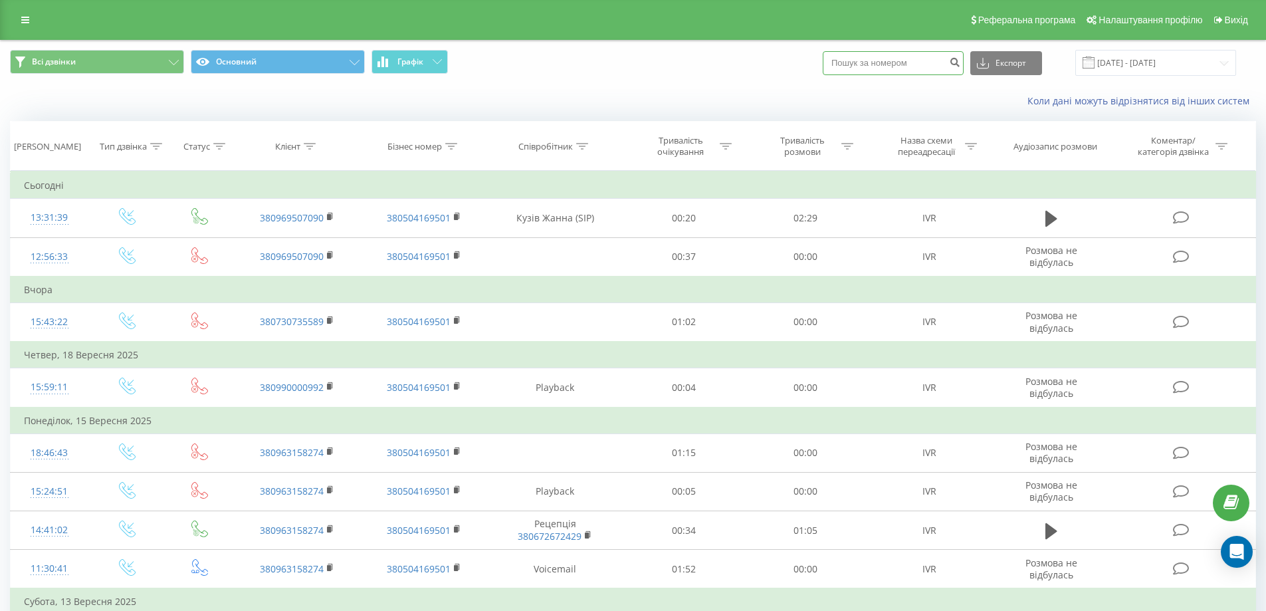
click at [932, 64] on input at bounding box center [893, 63] width 141 height 24
paste input "+380990000992"
click at [851, 63] on input "+380990000992" at bounding box center [893, 63] width 141 height 24
type input "380990000992"
click at [960, 62] on button "submit" at bounding box center [955, 63] width 18 height 24
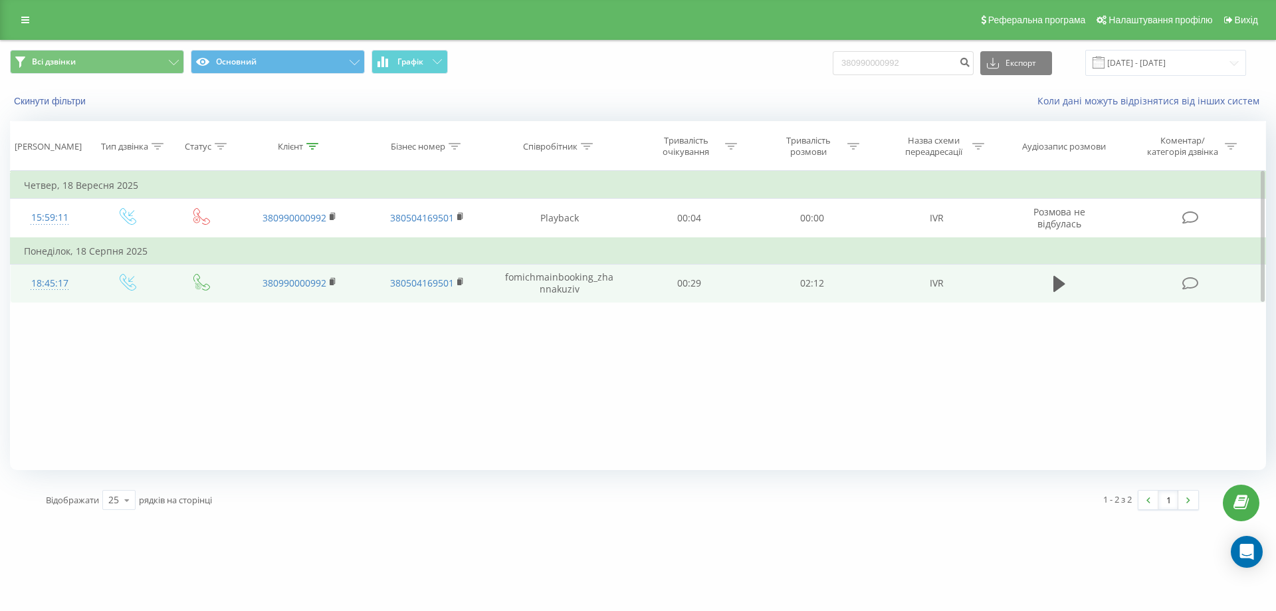
click at [1049, 289] on td at bounding box center [1060, 283] width 118 height 39
click at [1062, 286] on icon at bounding box center [1059, 284] width 12 height 16
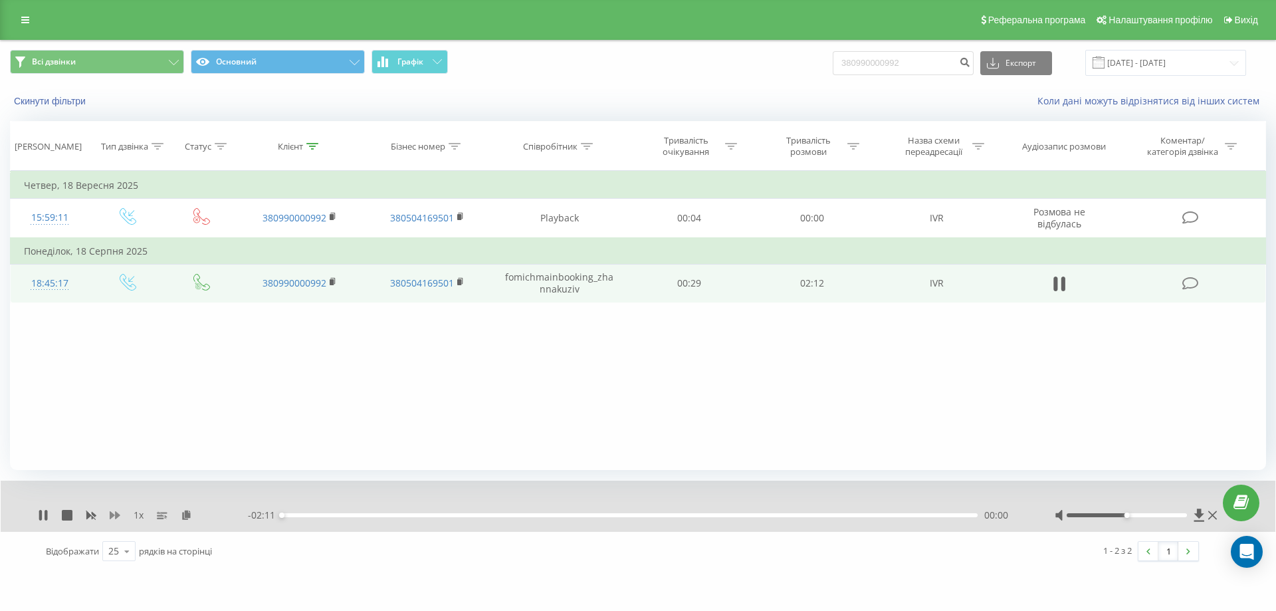
click at [115, 514] on icon at bounding box center [115, 515] width 11 height 11
click at [310, 385] on div "Фільтрувати за умовою Дорівнює Введіть значення Скасувати OK Фільтрувати за умо…" at bounding box center [638, 320] width 1256 height 299
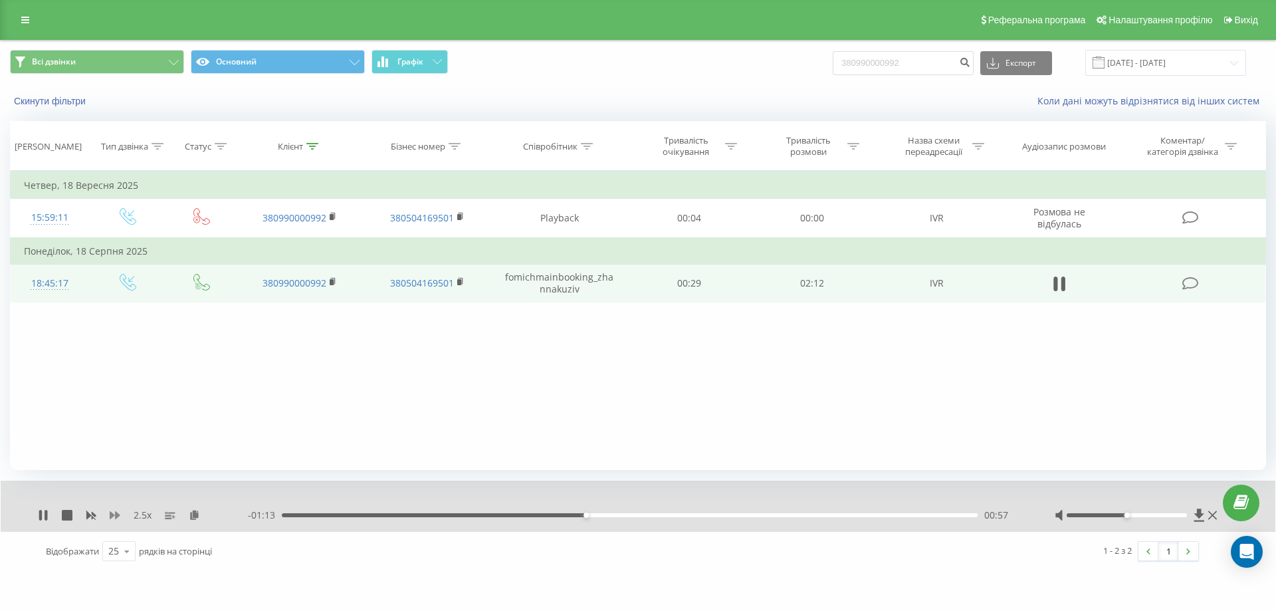
click at [112, 516] on icon at bounding box center [115, 515] width 11 height 8
click at [112, 515] on icon at bounding box center [115, 515] width 11 height 8
click at [330, 280] on rect at bounding box center [332, 282] width 4 height 6
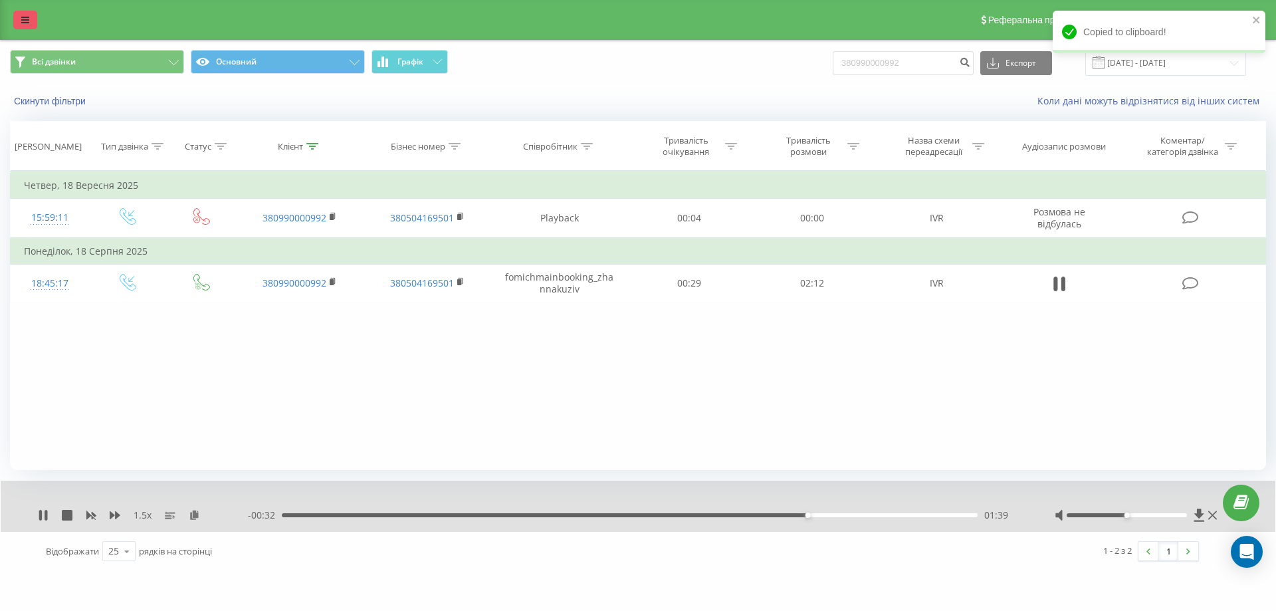
click at [19, 21] on link at bounding box center [25, 20] width 24 height 19
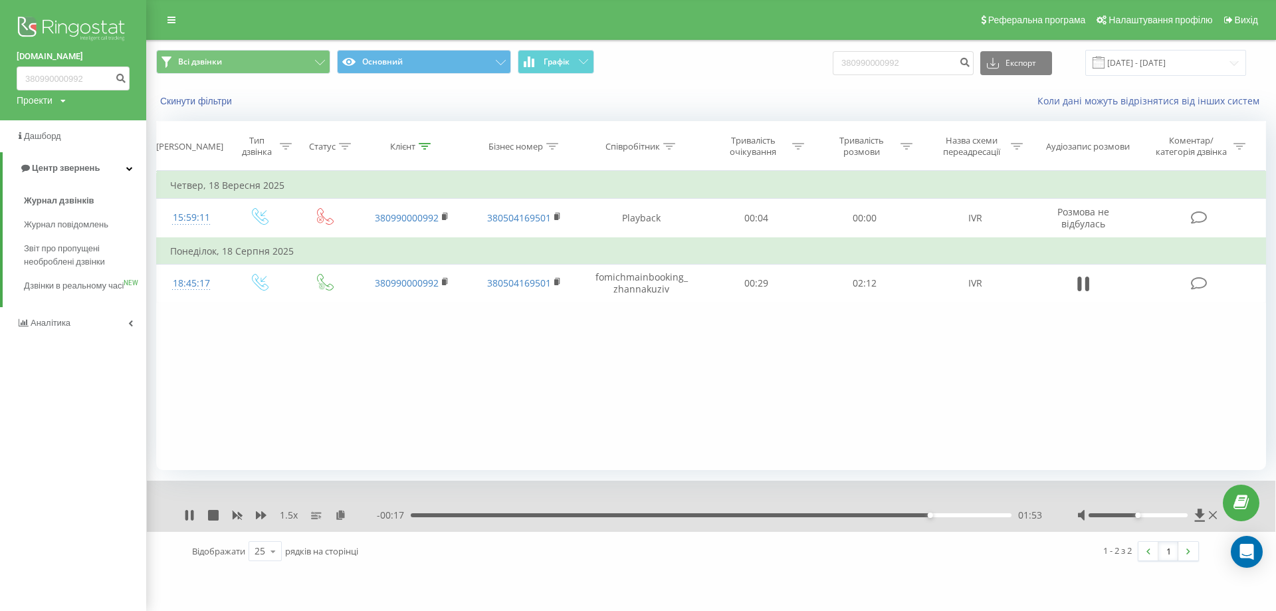
click at [344, 459] on div "Фільтрувати за умовою Дорівнює Введіть значення Скасувати OK Фільтрувати за умо…" at bounding box center [711, 320] width 1110 height 299
click at [76, 25] on img at bounding box center [73, 29] width 113 height 33
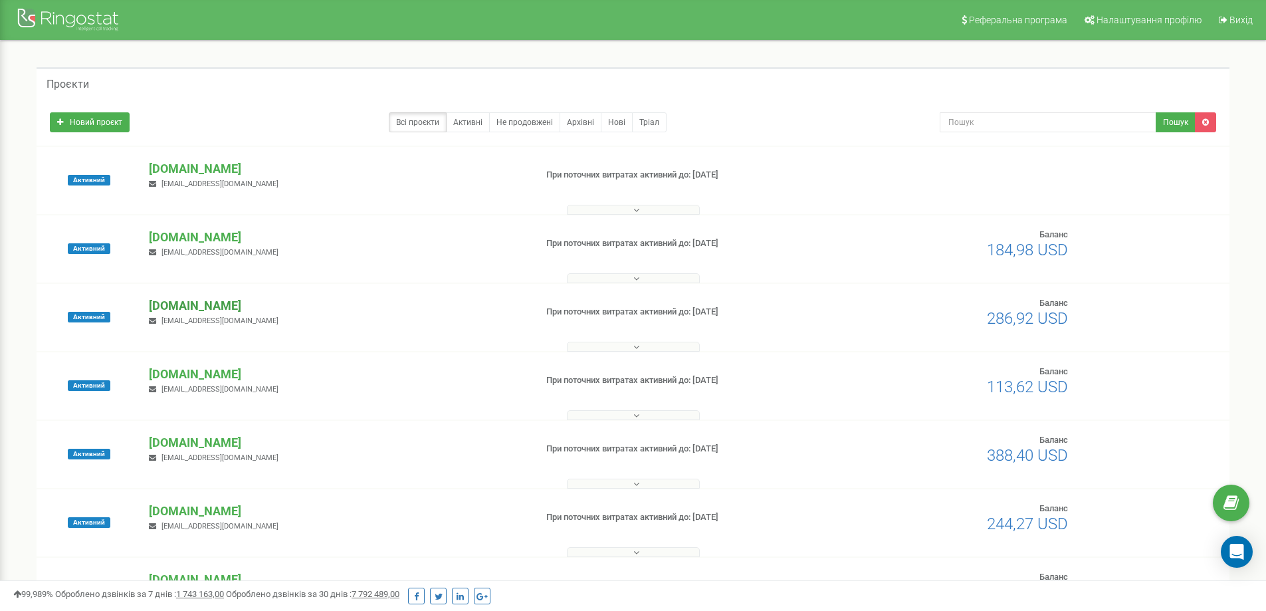
click at [223, 306] on p "[DOMAIN_NAME]" at bounding box center [336, 305] width 375 height 17
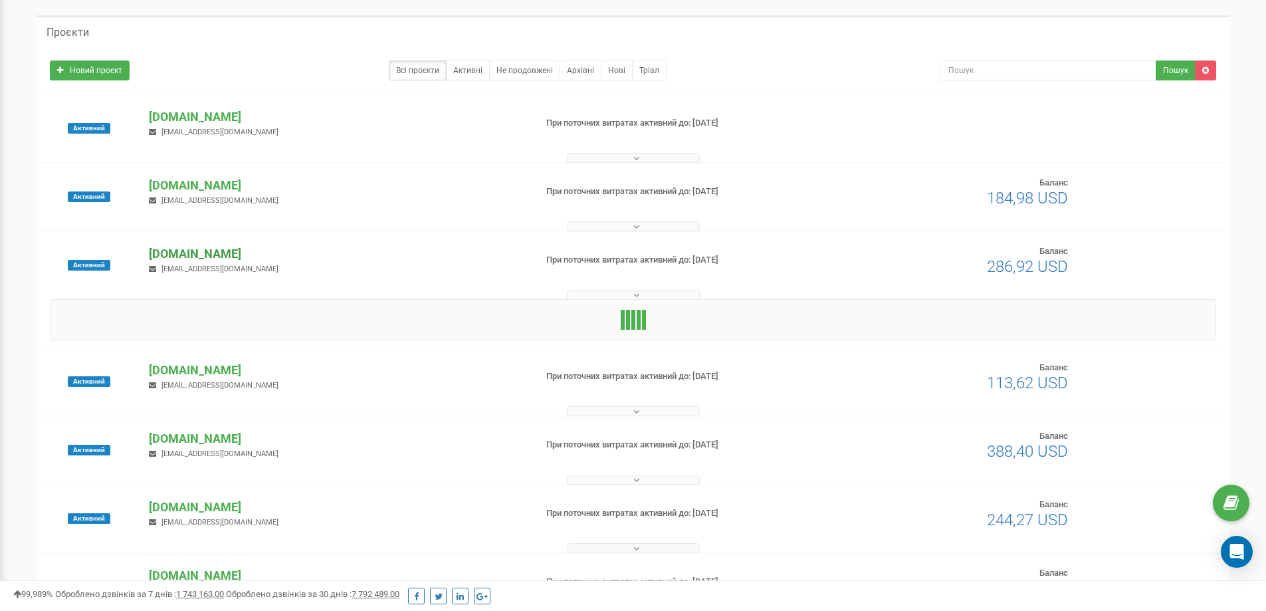
scroll to position [66, 0]
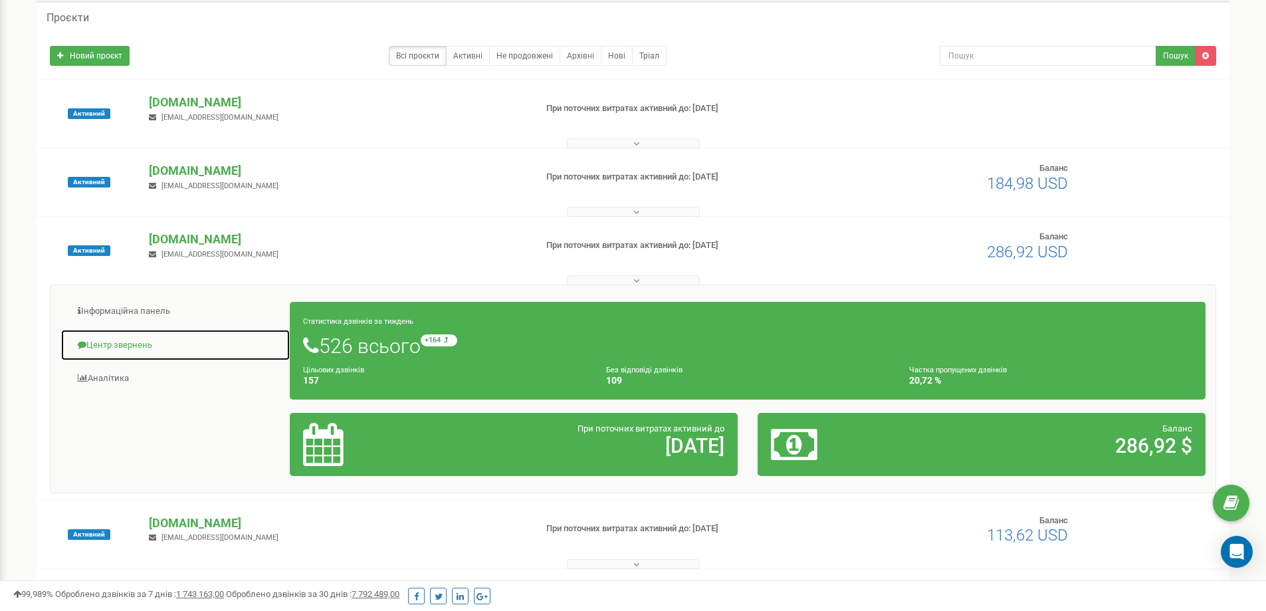
click at [144, 348] on link "Центр звернень" at bounding box center [175, 345] width 230 height 33
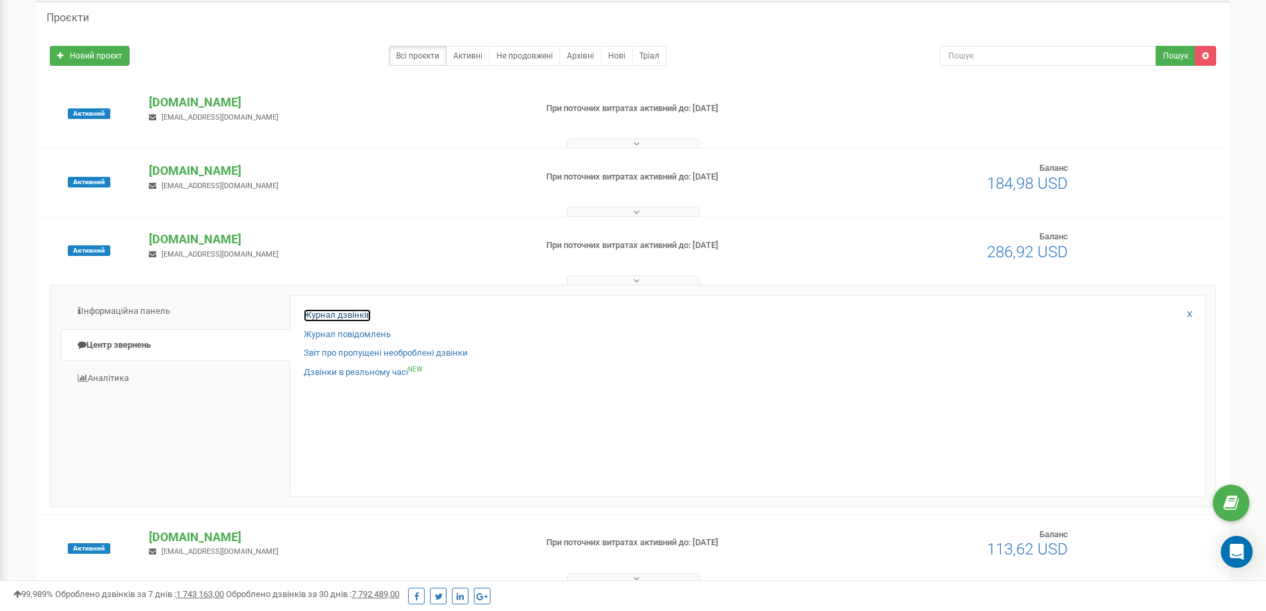
click at [338, 314] on link "Журнал дзвінків" at bounding box center [337, 315] width 67 height 13
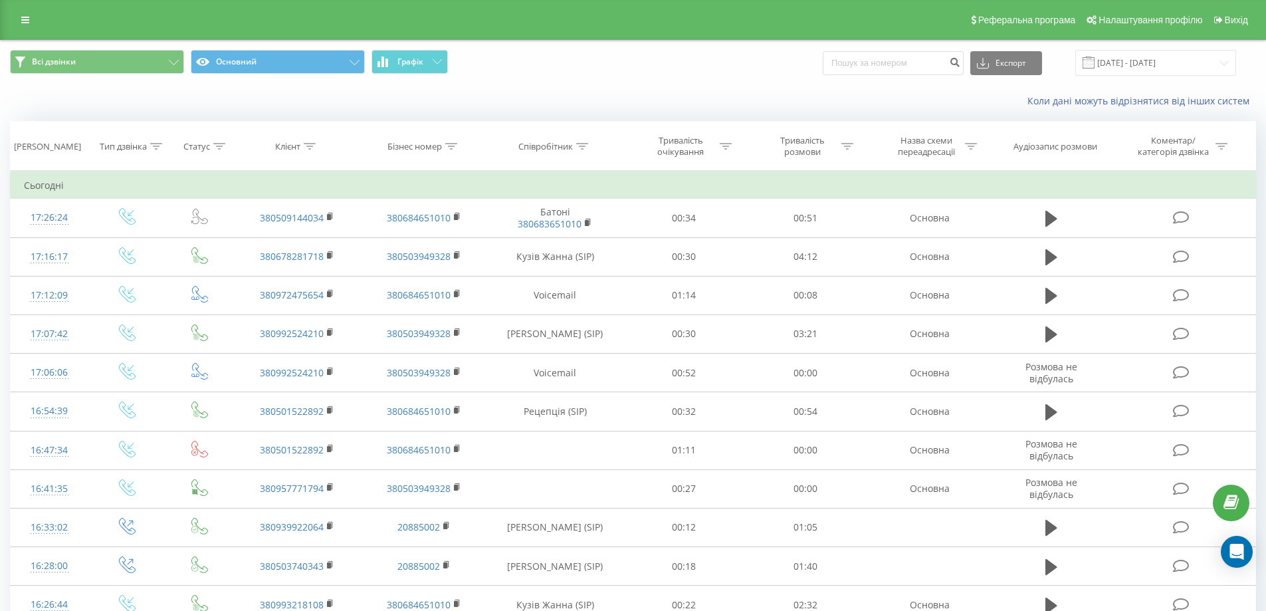
click at [13, 17] on div "Реферальна програма Налаштування профілю Вихід" at bounding box center [633, 20] width 1266 height 40
click at [19, 24] on link at bounding box center [25, 20] width 24 height 19
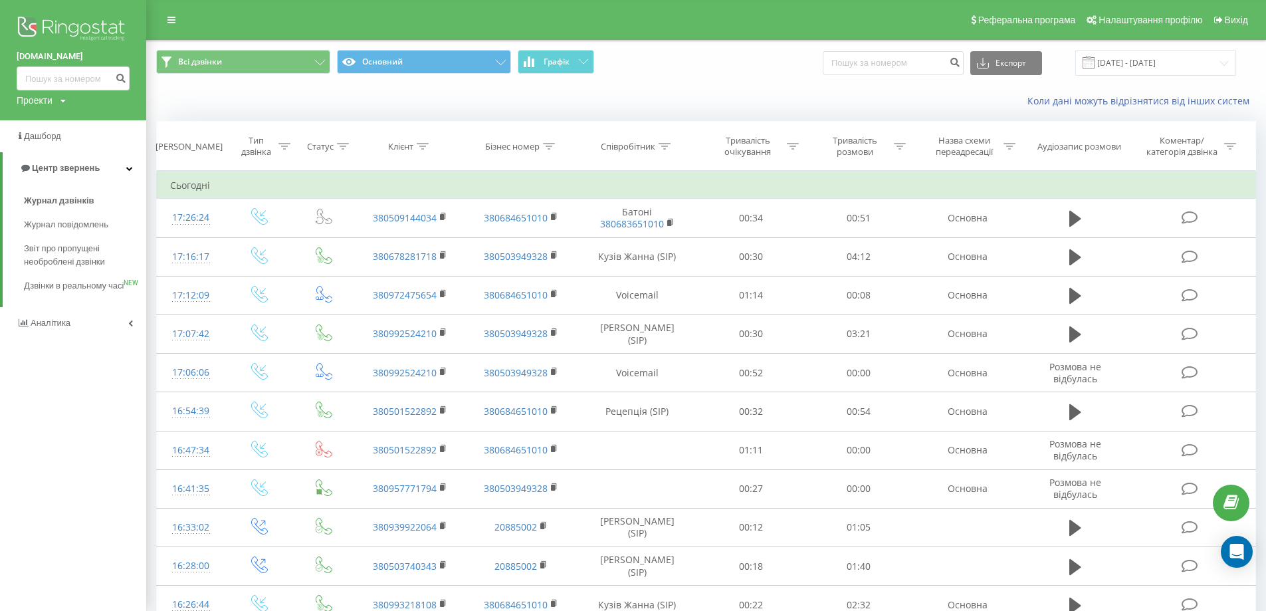
click at [85, 29] on img at bounding box center [73, 29] width 113 height 33
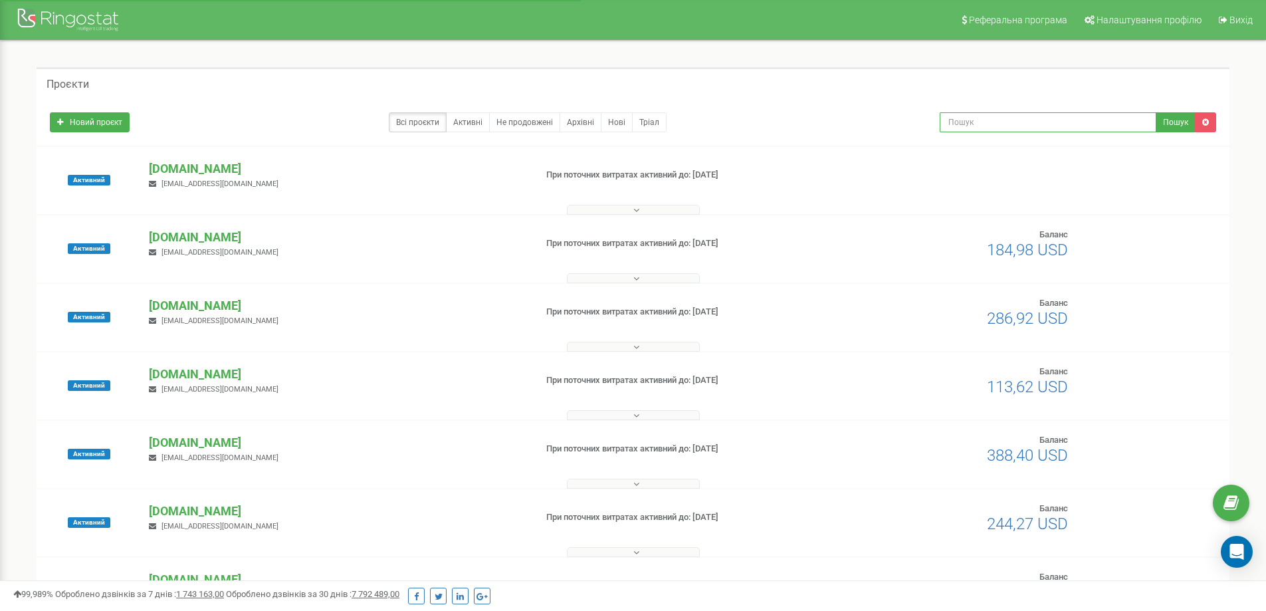
click at [966, 128] on input "text" at bounding box center [1048, 122] width 217 height 20
paste input "[PHONE_NUMBER]"
type input "[PHONE_NUMBER]"
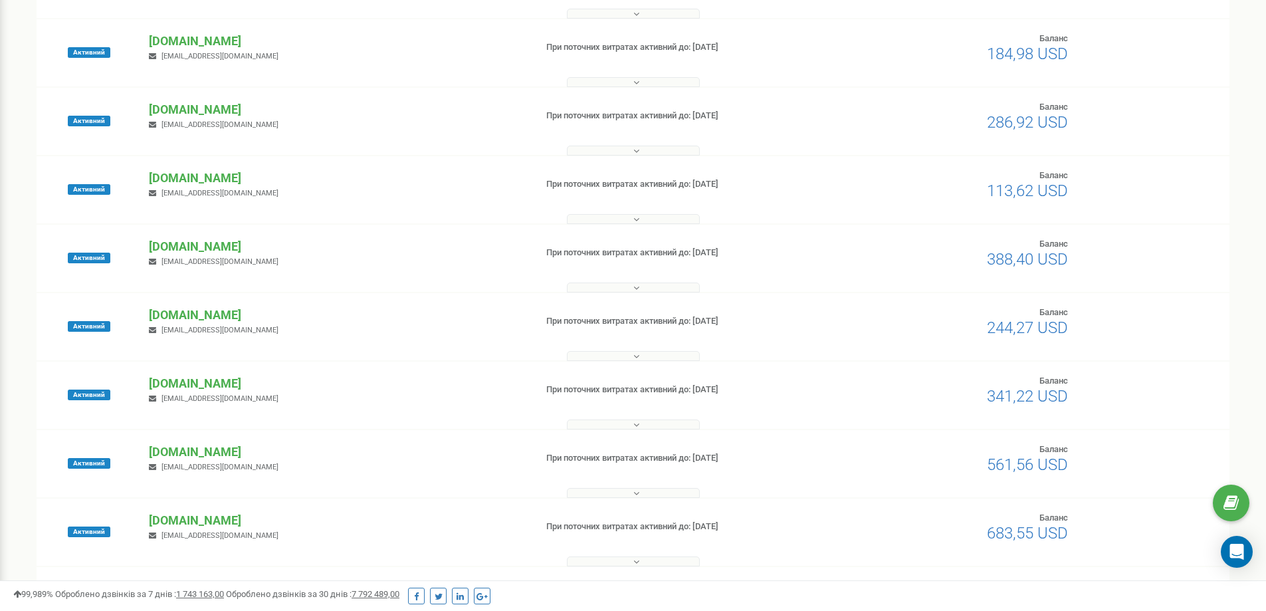
scroll to position [199, 0]
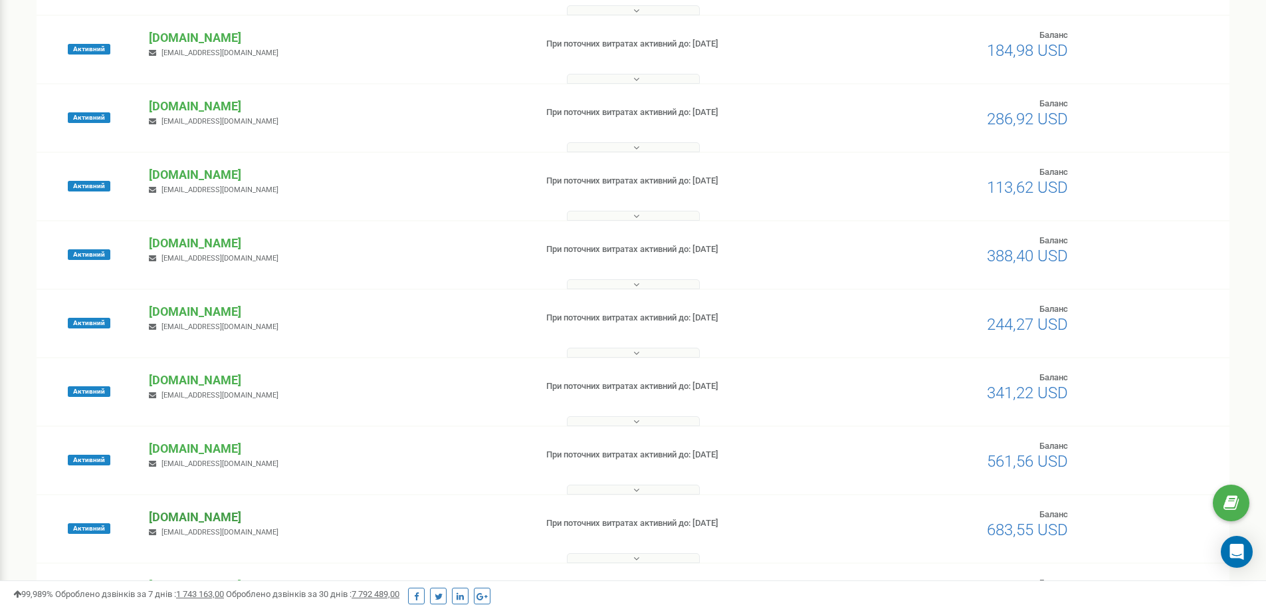
click at [185, 519] on p "[DOMAIN_NAME]" at bounding box center [336, 516] width 375 height 17
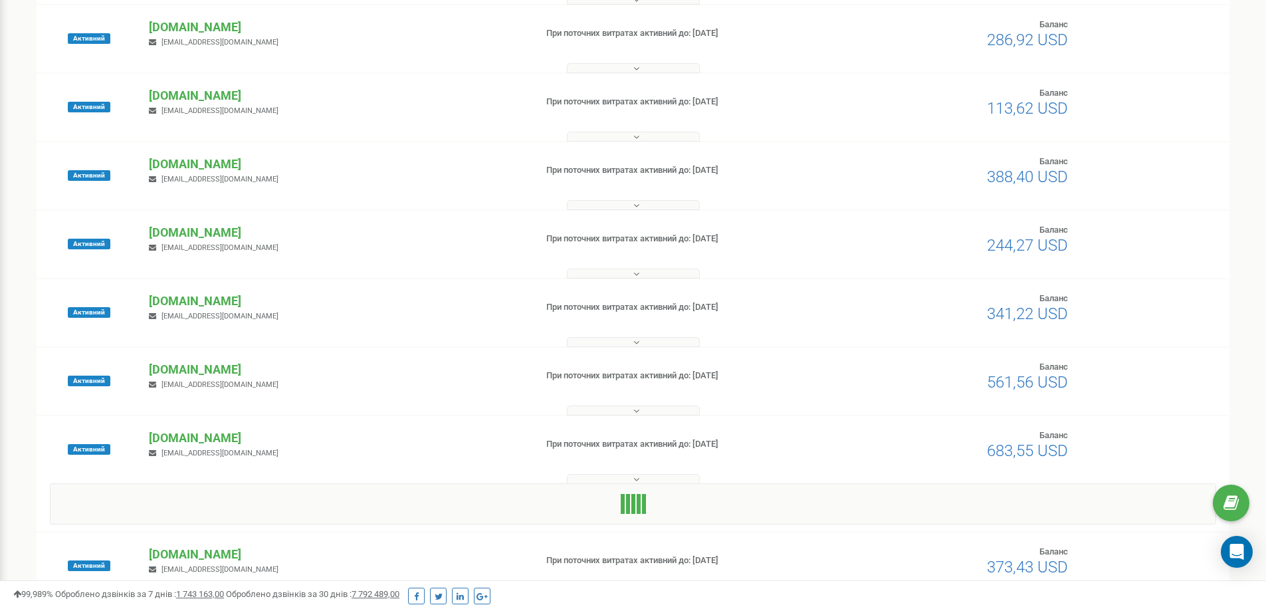
scroll to position [465, 0]
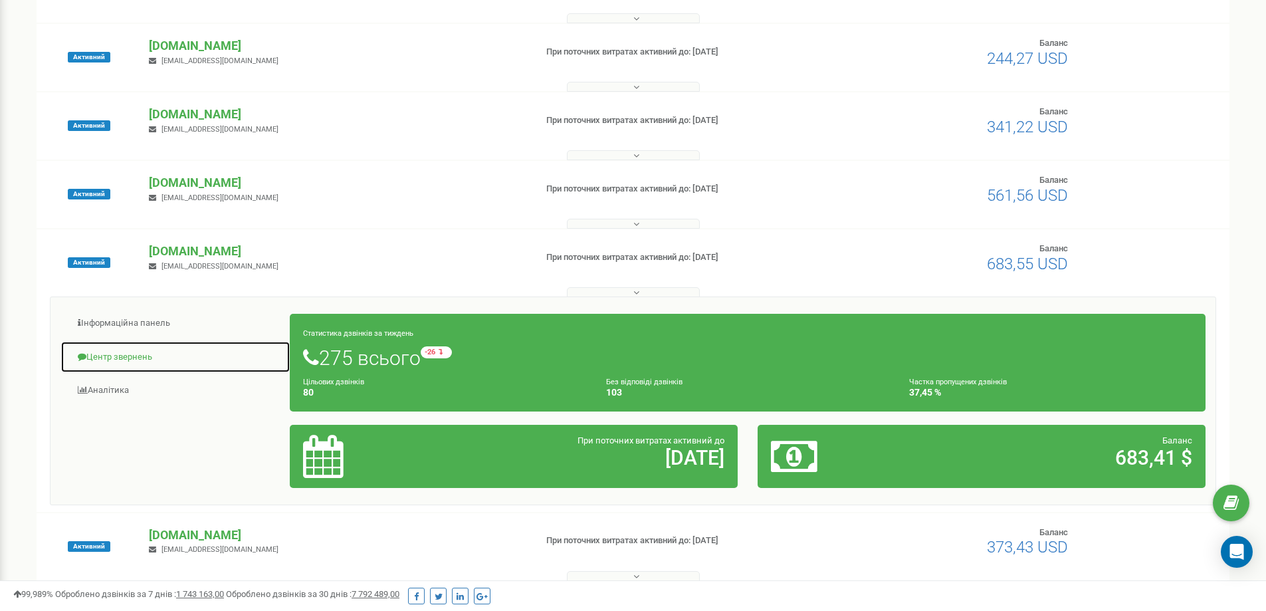
click at [151, 351] on link "Центр звернень" at bounding box center [175, 357] width 230 height 33
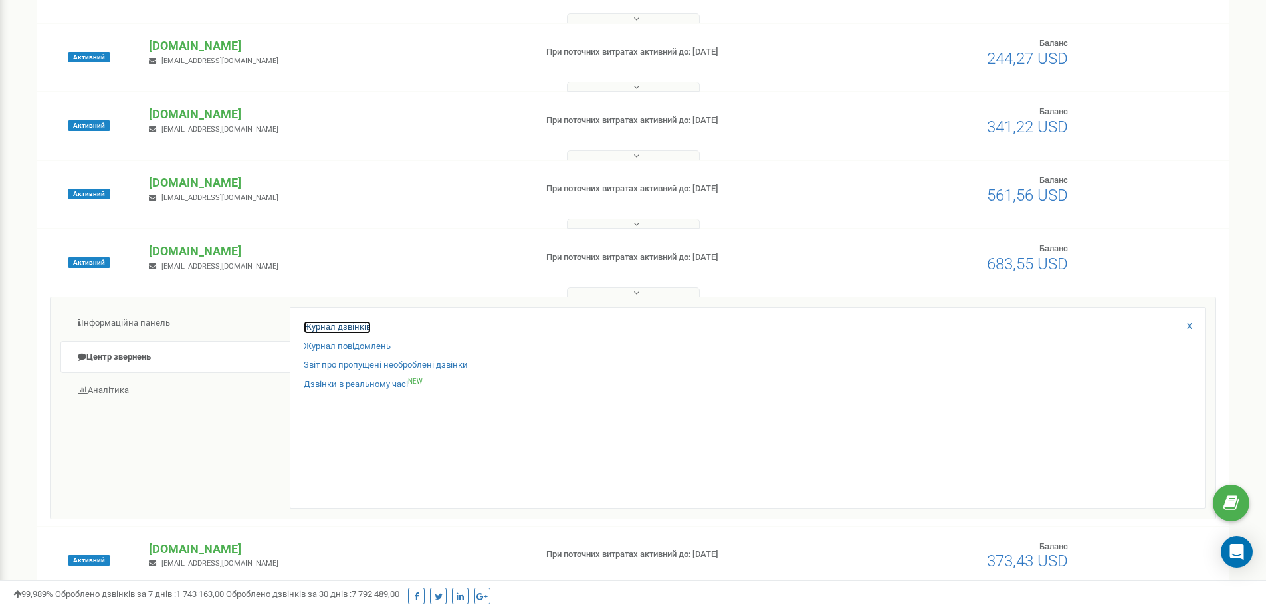
click at [324, 326] on link "Журнал дзвінків" at bounding box center [337, 327] width 67 height 13
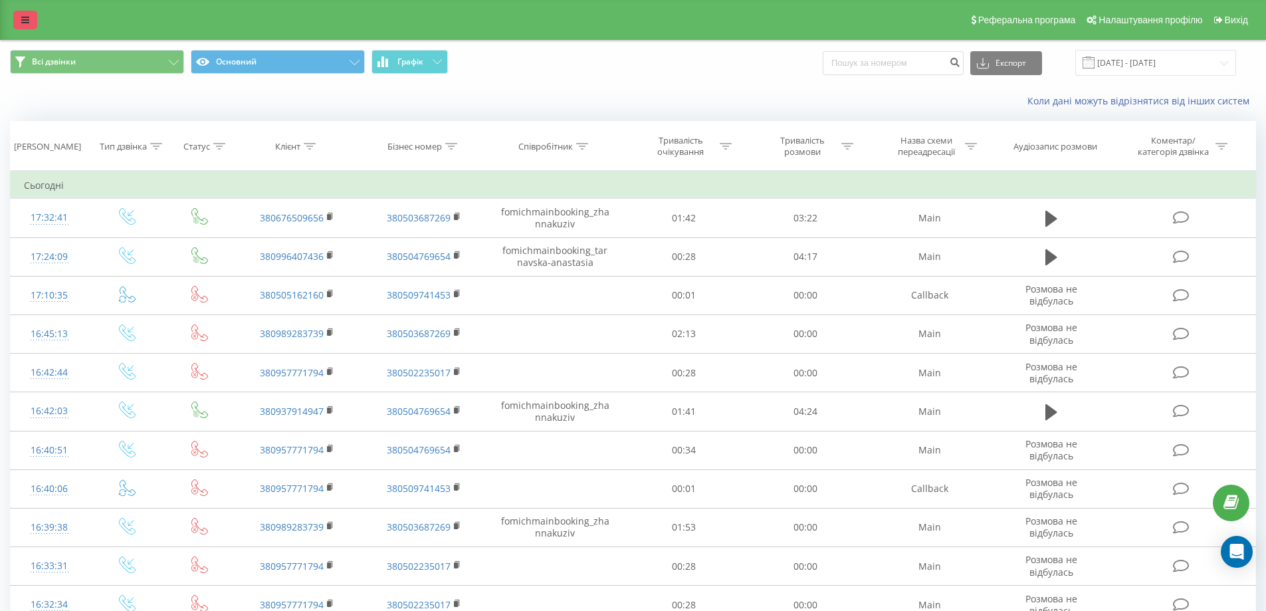
click at [31, 19] on link at bounding box center [25, 20] width 24 height 19
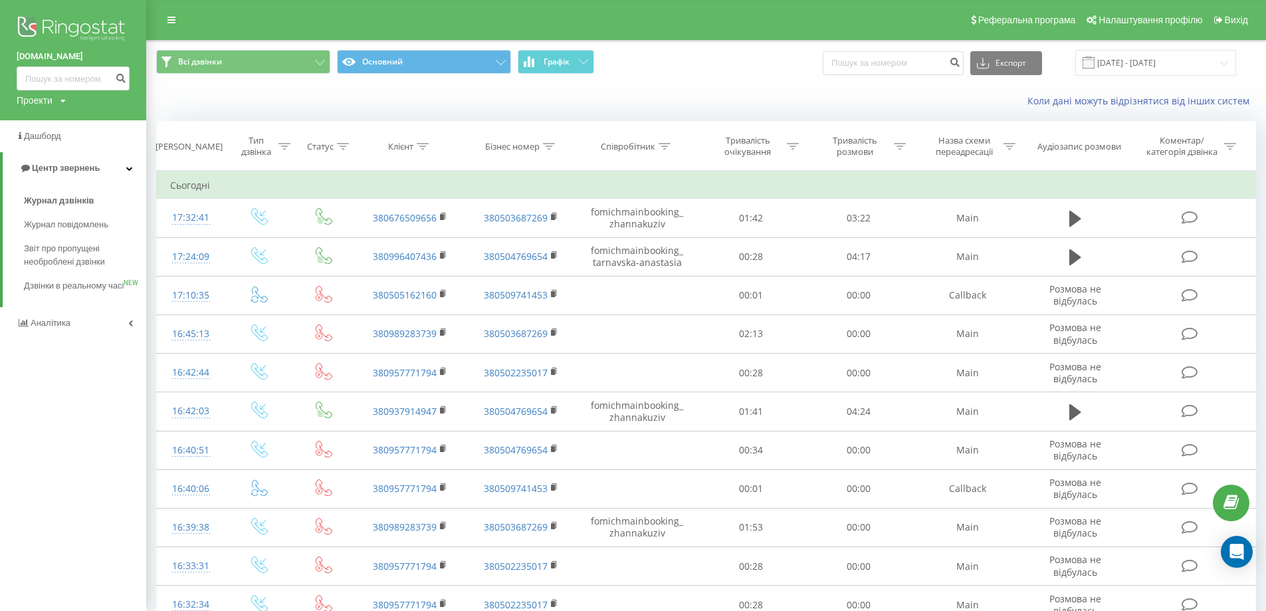
click at [102, 27] on img at bounding box center [73, 29] width 113 height 33
